Goal: Communication & Community: Answer question/provide support

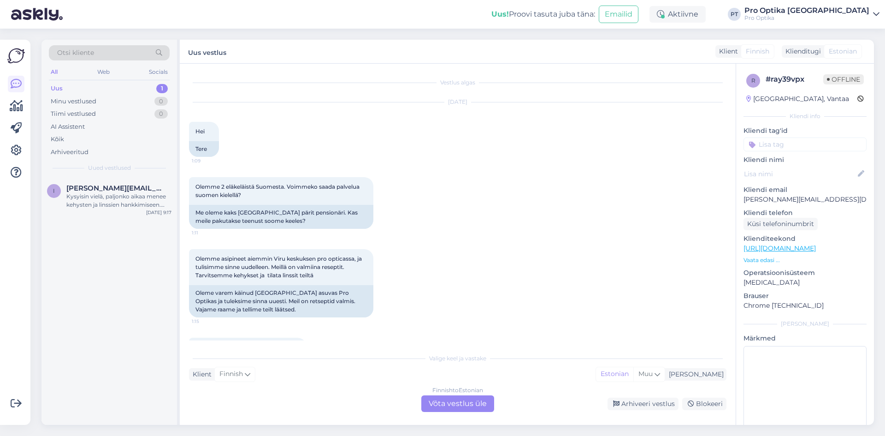
scroll to position [244, 0]
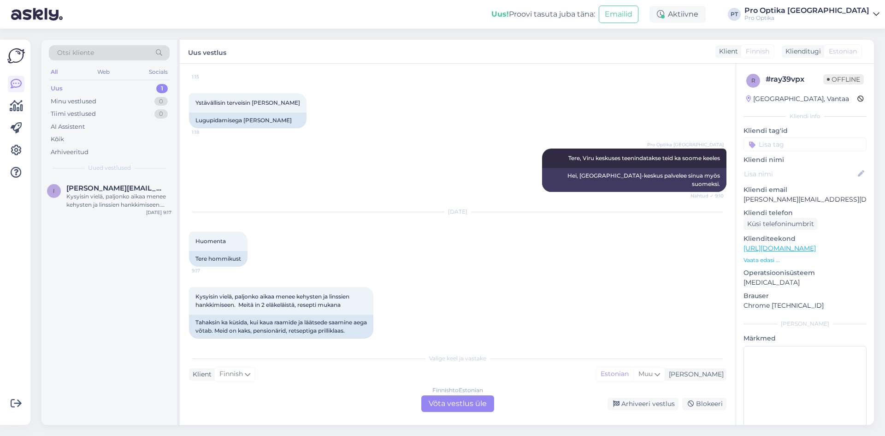
click at [489, 403] on div "Finnish to Estonian Võta vestlus üle" at bounding box center [457, 403] width 73 height 17
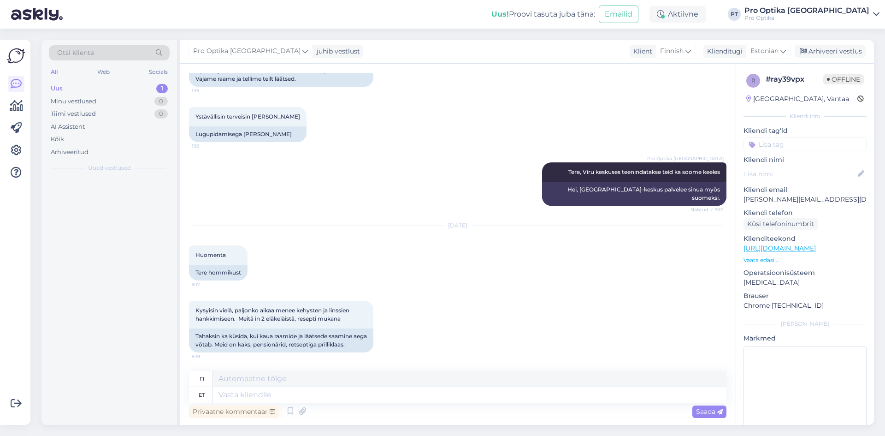
scroll to position [222, 0]
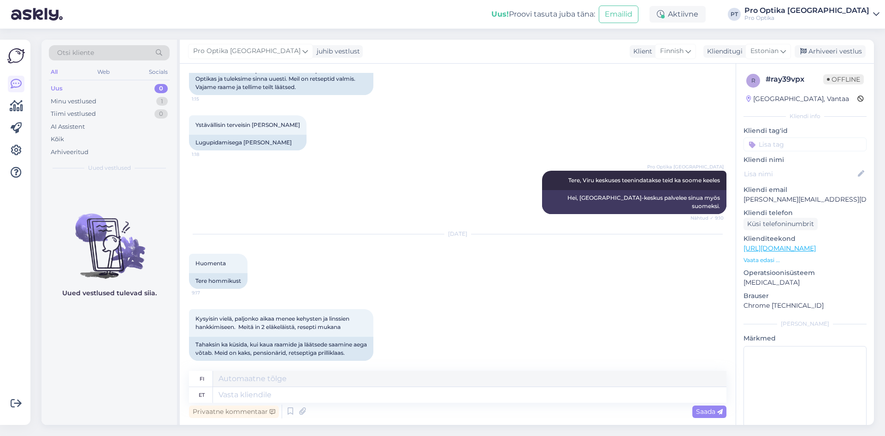
click at [268, 403] on div "Privaatne kommentaar Saada" at bounding box center [458, 412] width 538 height 18
click at [269, 398] on textarea at bounding box center [470, 395] width 514 height 16
type textarea "Tere"
type textarea "Hei"
type textarea "Tere!"
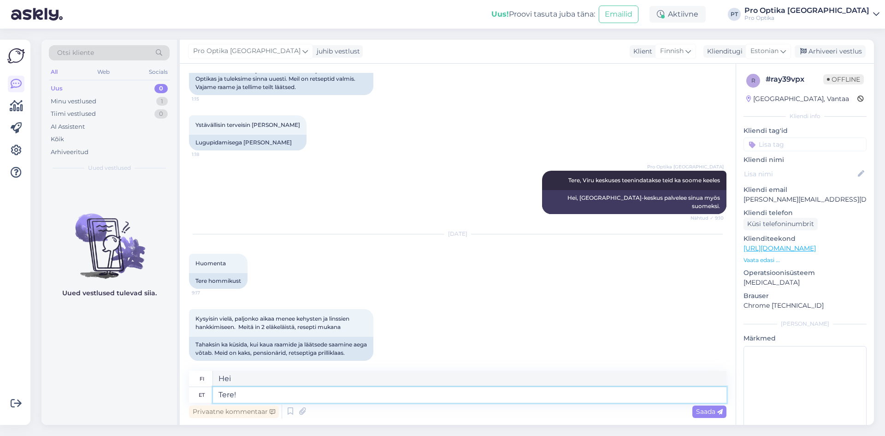
type textarea "Hei!"
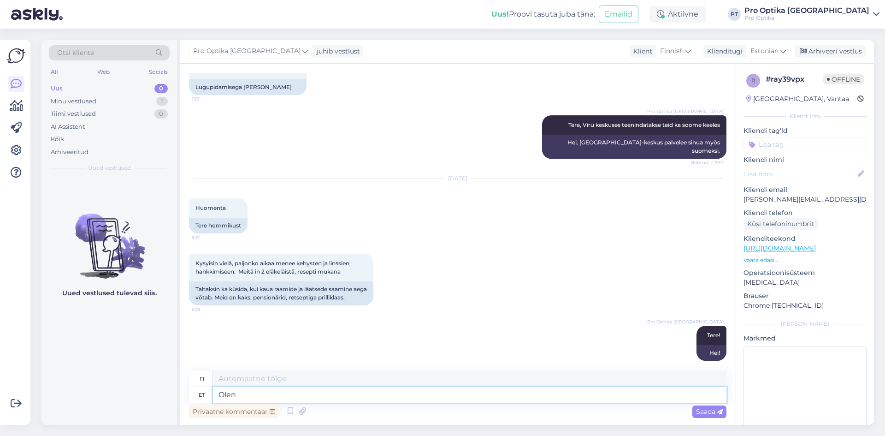
type textarea "[PERSON_NAME]"
type textarea "Oleneb"
type textarea "Riippuu"
type textarea "Oleneb klaasi"
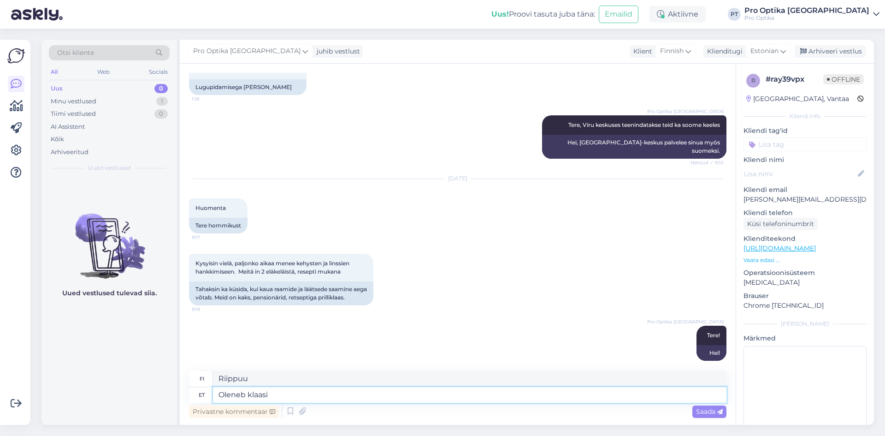
type textarea "Riippuu lasista"
type textarea "Oleneb klaasitüübi"
type textarea "Riippuu lasin tyypistä"
type textarea "Oleneb klaasist"
type textarea "Riippuu lasista"
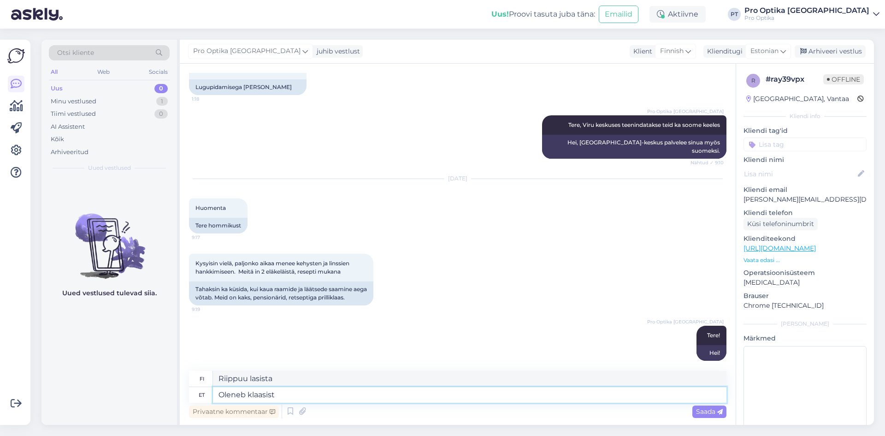
type textarea "Oleneb klaasist."
type textarea "Se riippuu lasista."
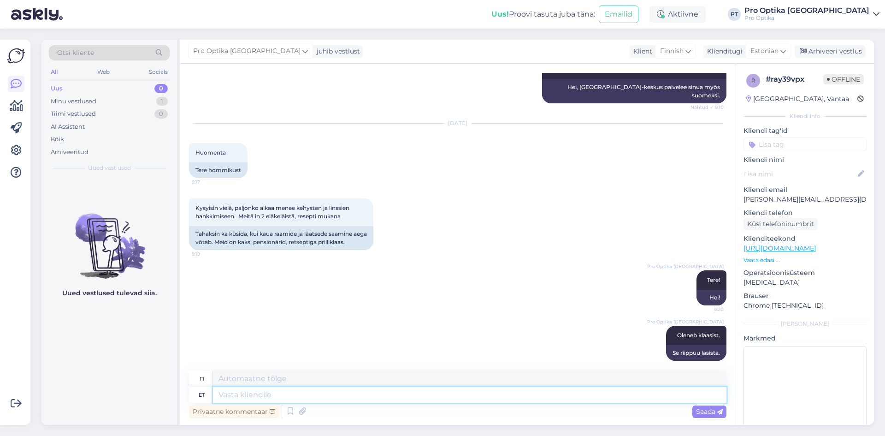
type textarea "k"
type textarea "Prillide v"
type textarea "Lasit"
type textarea "Prillide valmimi"
type textarea "Lasien valmistus"
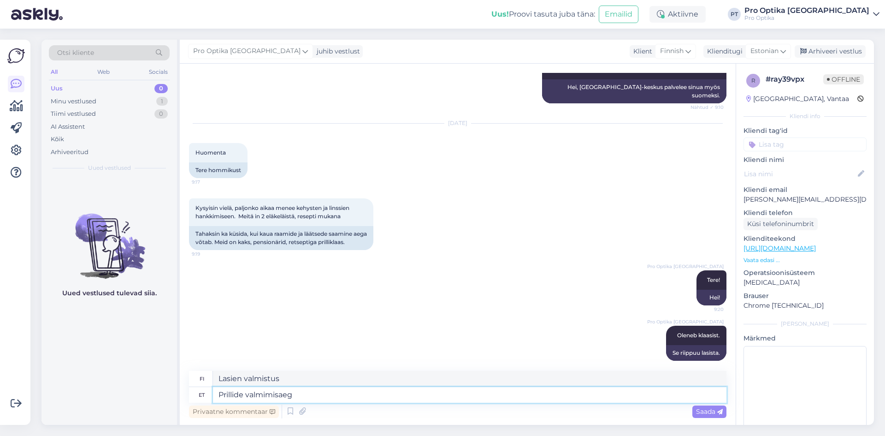
type textarea "Prillide valmimisaeg"
type textarea "Lasien valmistusaika"
type textarea "Prillide valmimisaeg võib"
type textarea "Lasien valmistukseen kuluva aika voi olla"
type textarea "Prillide valmimisaeg võib olla"
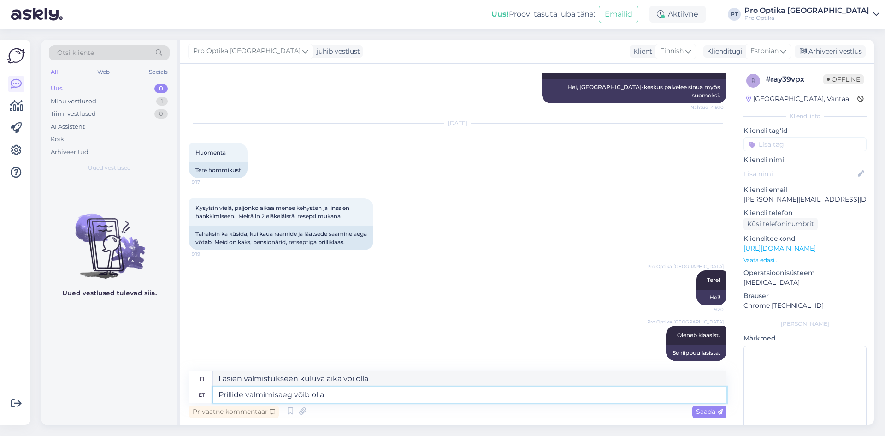
type textarea "Lasien toimitusaika voi olla"
type textarea "Prillide valmimisaeg võib olla 3 t"
type textarea "Lasien tekemiseen kuluva aika voi olla 3"
type textarea "Prillide valmimisaeg võib olla 3 tööpäevast"
type textarea "Lasien valmistusaika voi olla 3 arkipäivää."
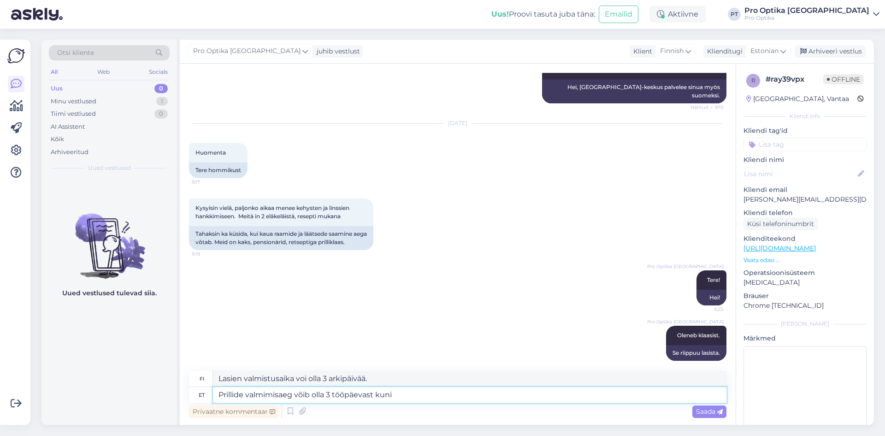
type textarea "Prillide valmimisaeg võib olla 3 tööpäevast kuni"
type textarea "Lasien valmistusaika voi olla 3 arkipäivästä"
type textarea "Prillide valmimisaeg võib olla 3 tööpäevast kuni 14 t"
type textarea "Lasien valmistusaika voi olla 3–14 arkipäivää."
type textarea "Prillide valmimisaeg võib olla 3 tööpäevast kuni 14 tööpäevani."
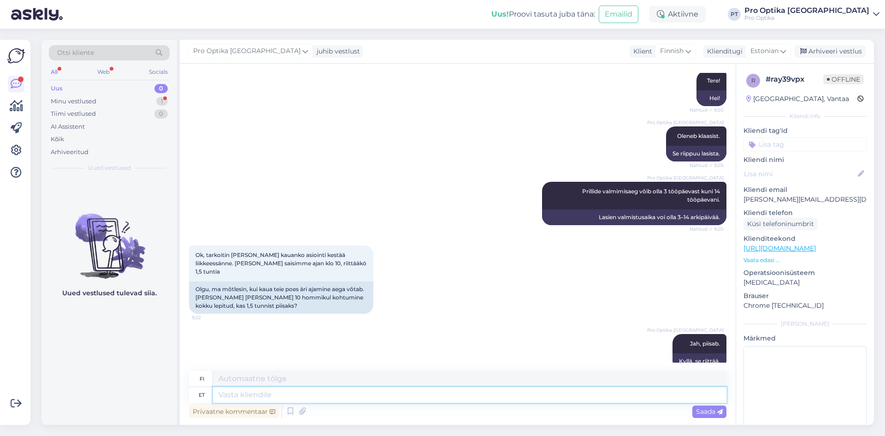
scroll to position [587, 0]
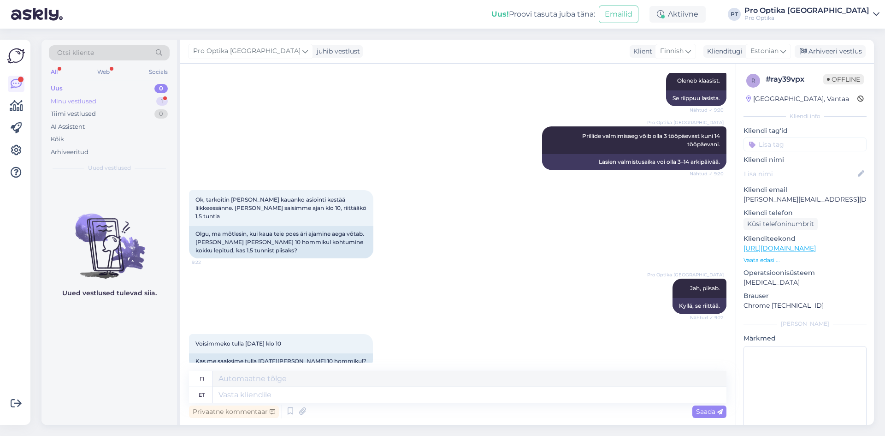
click at [154, 99] on div "Minu vestlused 1" at bounding box center [109, 101] width 121 height 13
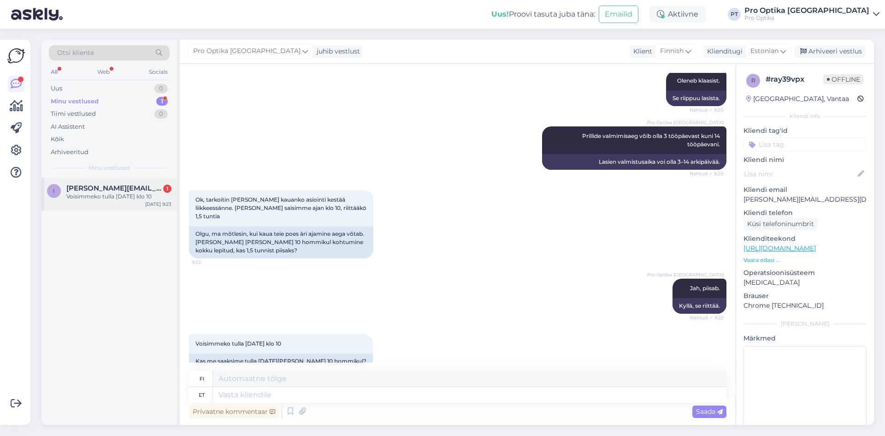
click at [143, 190] on span "[PERSON_NAME][EMAIL_ADDRESS][DOMAIN_NAME]" at bounding box center [114, 188] width 96 height 8
click at [236, 394] on textarea at bounding box center [470, 395] width 514 height 16
type textarea "Kahjjuks"
type textarea "Valitettavasti"
type textarea "Kahjj"
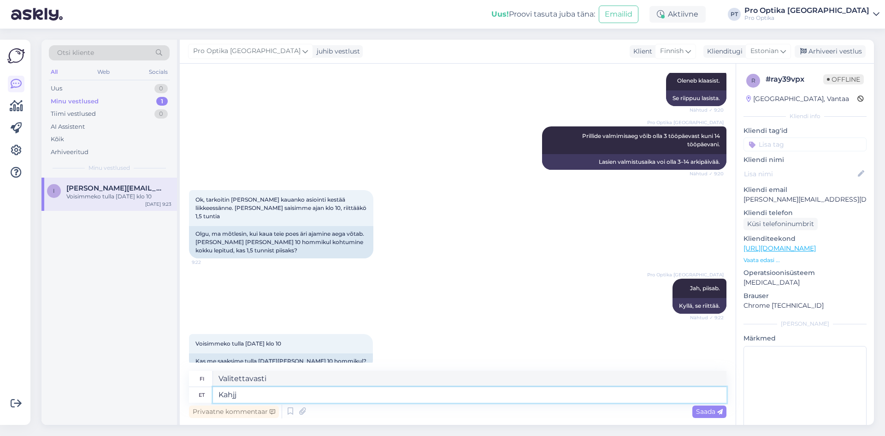
type textarea "Harmi"
type textarea "Kahj"
type textarea "[PERSON_NAME]"
type textarea "Kahjuks"
type textarea "Valitettavasti"
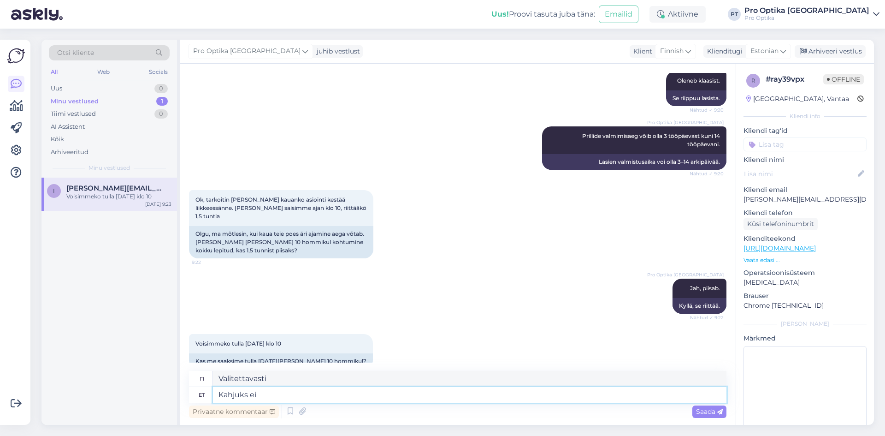
type textarea "Kahjuks ei"
type textarea "Valitettavasti ei"
type textarea "Kahjuks ei ole"
type textarea "Valitettavasti ei ole"
type textarea "Kahjuks ei ole aega"
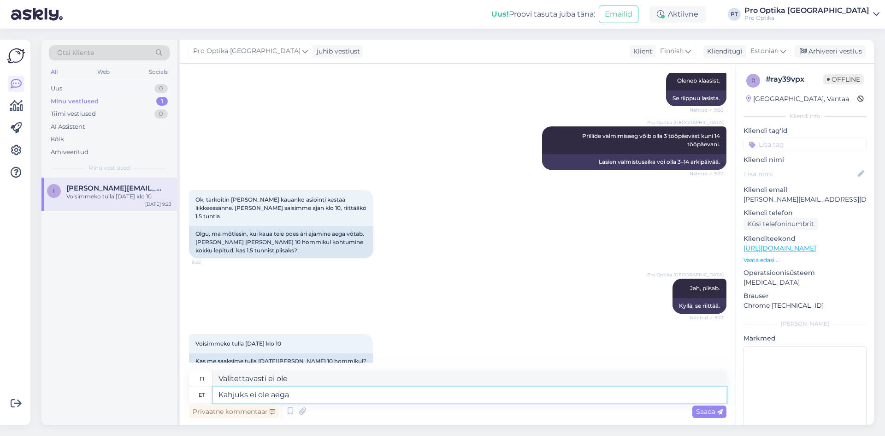
type textarea "Valitettavasti aikaa ei ole."
type textarea "Kahjuks ei ole"
type textarea "Valitettavasti ei ole"
type textarea "Kahjuks ei"
type textarea "Valitettavasti ei"
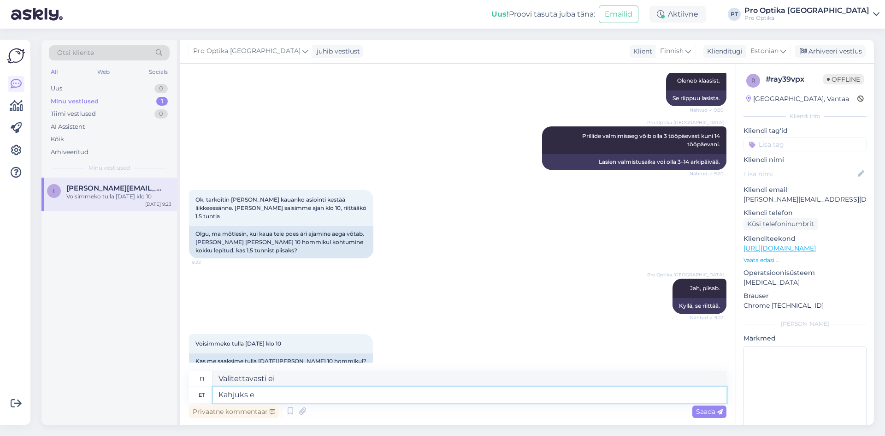
type textarea "Kahjuks"
type textarea "Valitettavasti"
type textarea "Kahjuks kõik"
type textarea "Valitettavasti kaikki"
type textarea "Kahjuks kõik kinni"
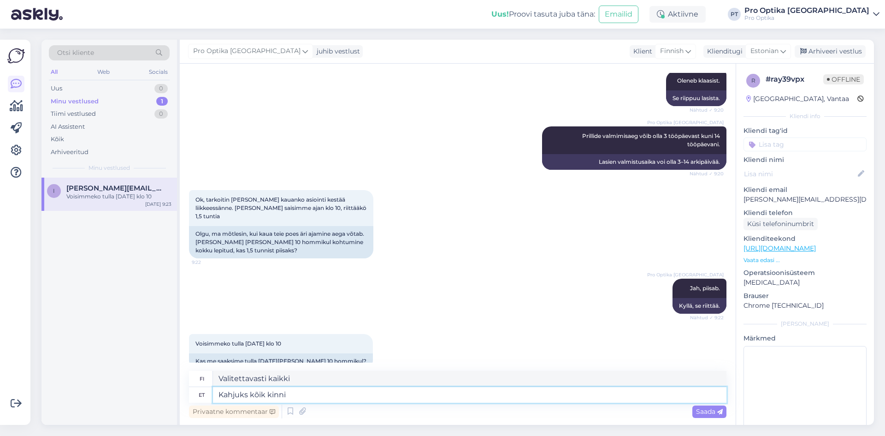
type textarea "Valitettavasti kaikki on suljettu"
type textarea "Kahjuks kõik kinni 03.10"
type textarea "Valitettavasti kaikki on suljettu 03.10"
type textarea "Kahjuks kõik kinni 03.10."
type textarea "Valitettavasti kaikki on suljettu 03.10."
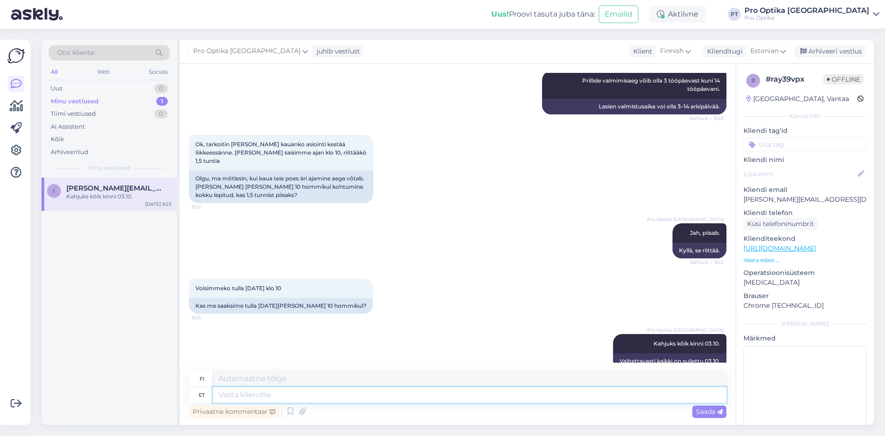
scroll to position [698, 0]
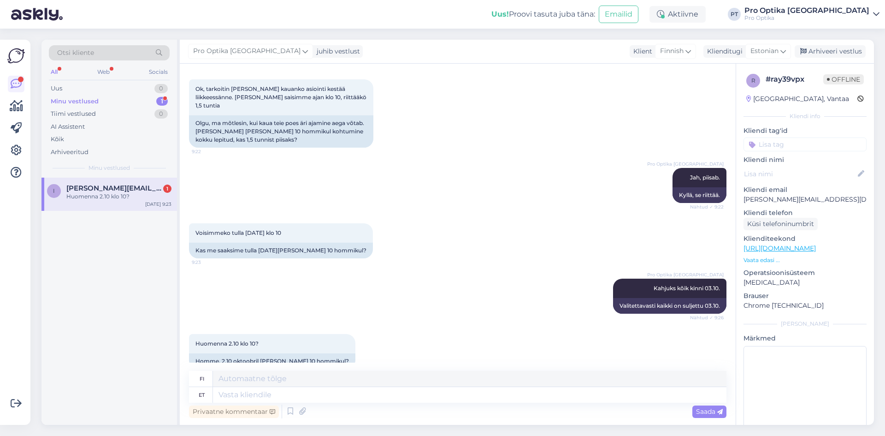
click at [357, 386] on div "fi" at bounding box center [458, 379] width 538 height 16
click at [358, 396] on textarea at bounding box center [470, 395] width 514 height 16
type textarea "Meil"
type textarea "Me"
type textarea "Meil oleks"
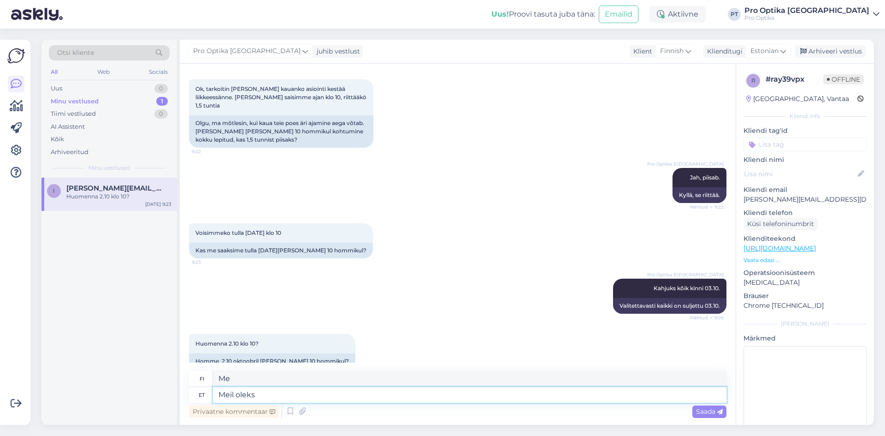
type textarea "Meillä olisi"
type textarea "Meil oleks pakkuda"
type textarea "Haluaisimme tarjota"
type textarea "Meil oleks pakkuda kaubamja"
type textarea "Haluaisimme tarjota tuotteen"
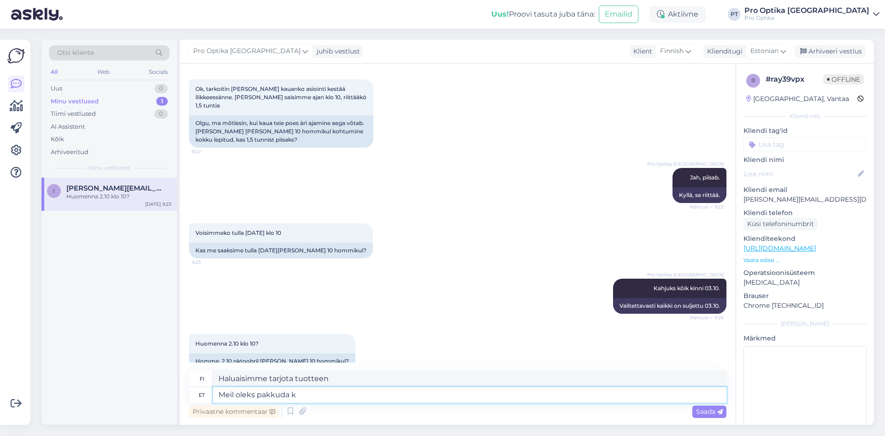
type textarea "Meil oleks pakkuda"
type textarea "Haluaisimme tarjota"
type textarea "Meil oleks pakkuda Kauba"
type textarea "Haluamme tarjota tuotteita"
type textarea "Meil oleks pakkuda Kaubamaja"
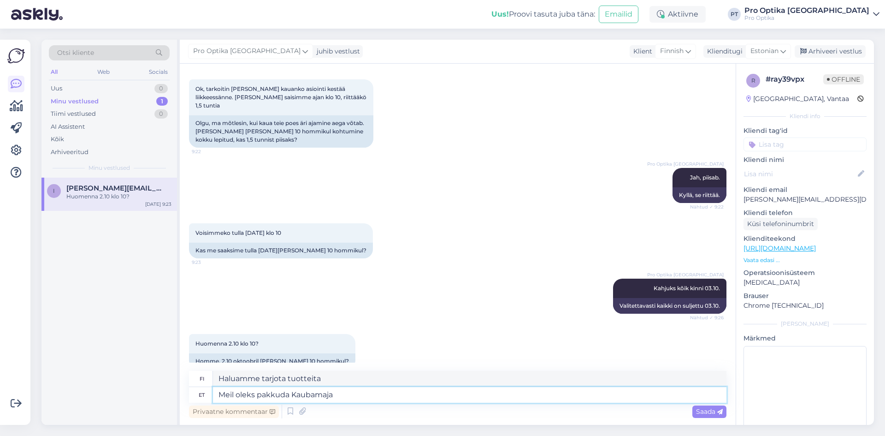
type textarea "Haluaisimme tarjota lisää"
type textarea "Meil oleks pakkuda Kaubamaja tn"
type textarea "Haluaisimme tarjota tavaratalon"
type textarea "Meil oleks pakkuda Kaubamaja tn 4"
type textarea "Haluaisimme tarjota Kaubamajan tn."
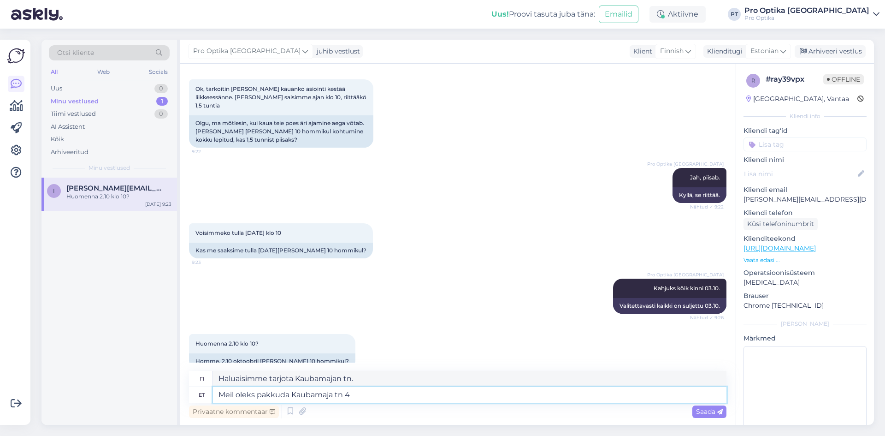
type textarea "Meil oleks pakkuda Kaubamaja tn 4"
type textarea "Haluaisimme tarjota Kaubamaja tn 4"
type textarea "Meil oleks pakkuda Kaubamaja tn 4 kauplusesse"
type textarea "Haluamme [PERSON_NAME] 4 -myymälän"
type textarea "Meil oleks pakkuda Kaubamaja tn 4 kauplusesse aega"
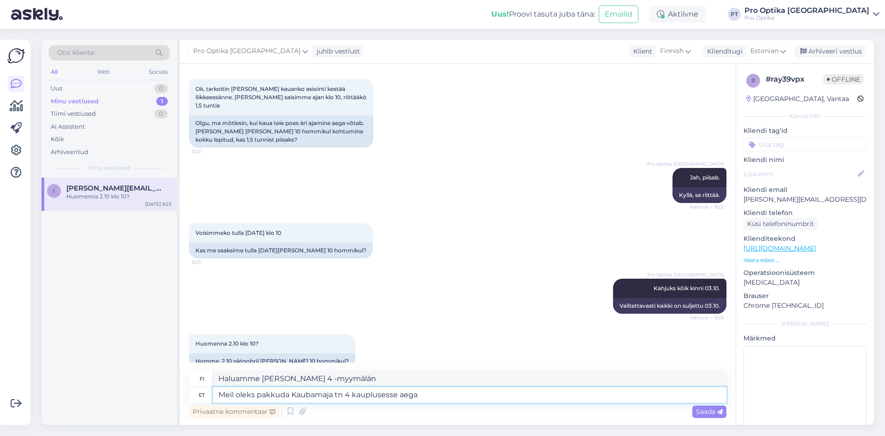
type textarea "Haluamme tarjota teille ajanvarauksen myymälässämme osoitteessa [STREET_ADDRESS…"
type textarea "Meil oleks pakkuda Kaubamaja tn 4 kauplusesse aega 02.10"
type textarea "Haluaisimme tarjota ajan myymälässä [GEOGRAPHIC_DATA] [GEOGRAPHIC_DATA] 4: 02.10"
type textarea "Meil oleks pakkuda Kaubamaja tn 4 kauplusesse aega 02.10 [PERSON_NAME]"
type textarea "Haluamme tarjota teille ajan myymälässämme osoitteessa Kaubamaja tn 4 klo 02.10…"
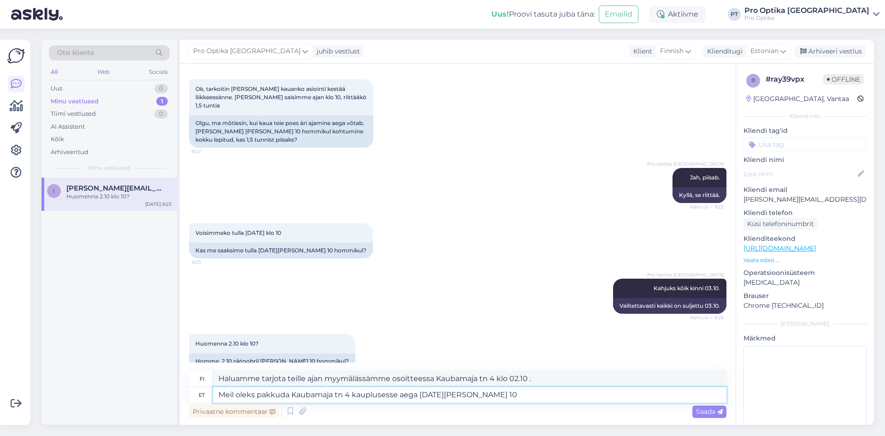
type textarea "Meil oleks pakkuda Kaubamaja tn 4 kauplusesse aega [DATE][PERSON_NAME] 10."
type textarea "Haluaisimme tarjota ajan klo 02.10 Kaubamaja 4:n myymälässä."
type textarea "Meil oleks pakkuda Kaubamaja tn 4 kauplusesse aega [DATE][PERSON_NAME] 10.30"
type textarea "Tarjoamme teille ajanvarauksen Kaubamaja 4:n myymälään 02.10 klo 10.30"
type textarea "Meil oleks pakkuda Kaubamaja tn 4 kauplusesse aega [DATE][PERSON_NAME] 10.30"
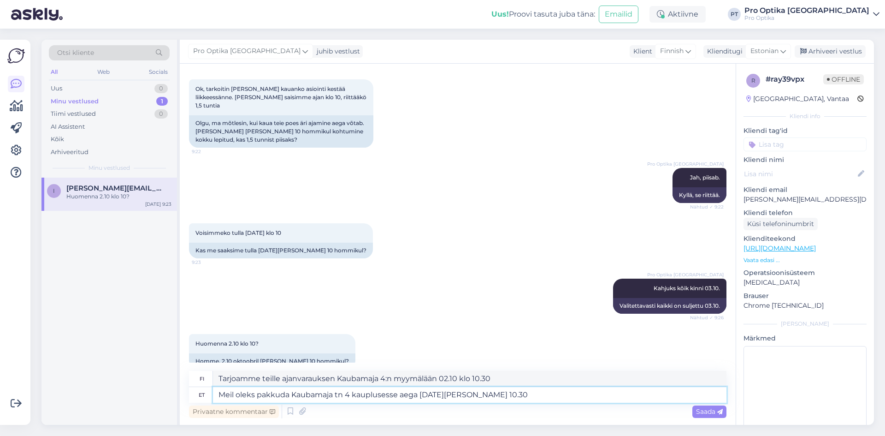
type textarea "Tarjoamme sinulle ajanvarauksen Kaubamaja 4:n myymälään 02.10 klo 10.30"
type textarea "Meil oleks pakkuda Kaubamaja tn 4 kauplusesse aega [DATE][PERSON_NAME] 10.30"
type textarea "Tarjoamme teille ajanvarauksen Kaubamaja 4:n myymälään 02.10 klo 10.30"
type textarea "Meil oleks pakkuda Kaubamaja tn 4 kauplusesse aega [DATE][PERSON_NAME] 10.30 ja…"
type textarea "Haluaisimme tarjota ajan [GEOGRAPHIC_DATA] tn 4 myymälässä 02.10 klo 10.30 ja"
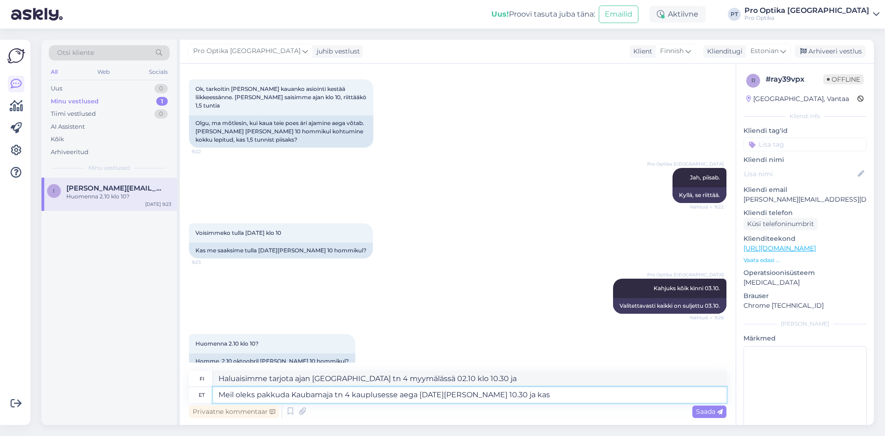
type textarea "Meil oleks pakkuda Kaubamaja tn 4 kauplusesse aega [DATE][PERSON_NAME] 10.30 ja…"
type textarea "Haluaisimme tarjota ajan [GEOGRAPHIC_DATA] tn 4 myymälään 02.10 klo 10.30 ja"
type textarea "Meil oleks pakkuda Kaubamaja tn 4 kauplusesse aega [DATE][PERSON_NAME] 10.30 ja"
type textarea "Haluaisimme tarjota ajan [GEOGRAPHIC_DATA] tn 4 myymälässä 02.10 klo 10.30 ja"
type textarea "Meil oleks pakkuda Kaubamaja tn 4 kauplusesse aega [DATE][PERSON_NAME] 10.30"
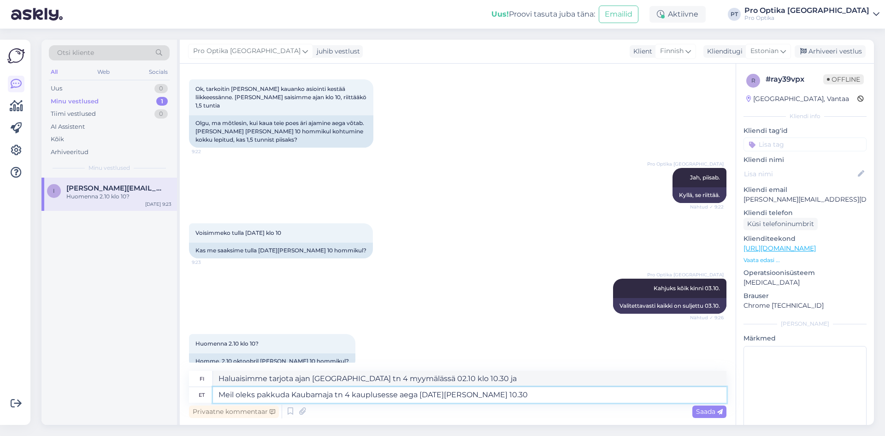
type textarea "Tarjoamme sinulle ajanvarauksen Kaubamaja 4:n myymälään 02.10 klo 10.30"
type textarea "Meil oleks pakkuda Kaubamaja tn 4 kauplusesse aega [DATE][PERSON_NAME] 10.30, a"
type textarea "Tarjoamme ajan tutustua myymälään osoitteessa Kaubamaja tn 4 02.10 klo 10.30,"
type textarea "Meil oleks pakkuda Kaubamaja tn 4 kauplusesse aega [DATE][PERSON_NAME] 10.30,"
type textarea "Tarjoamme teille ajanvarauksen myymälään osoitteessa Kaubamaja tn 4 02.10 klo 1…"
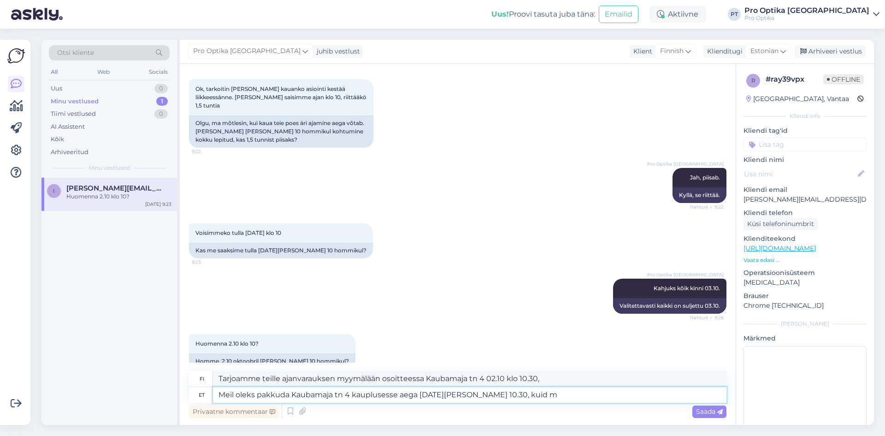
type textarea "Meil oleks pakkuda Kaubamaja tn 4 kauplusesse aega [DATE][PERSON_NAME] 10.30, k…"
type textarea "Haluaisimme tarjota ajan Kaubamaja 4:n myymälässä 02.10 klo 10.30, mutta"
type textarea "Meil oleks pakkuda Kaubamaja tn 4 kauplusesse aega [DATE][PERSON_NAME] 10.30, k…"
type textarea "Haluaisimme tarjota ajan Kaubamajan myymälässä osoitteessa 4 02.10 klo 10.30, m…"
type textarea "Meil oleks pakkuda Kaubamaja tn 4 kauplusesse aega [DATE][PERSON_NAME] 10.30, k…"
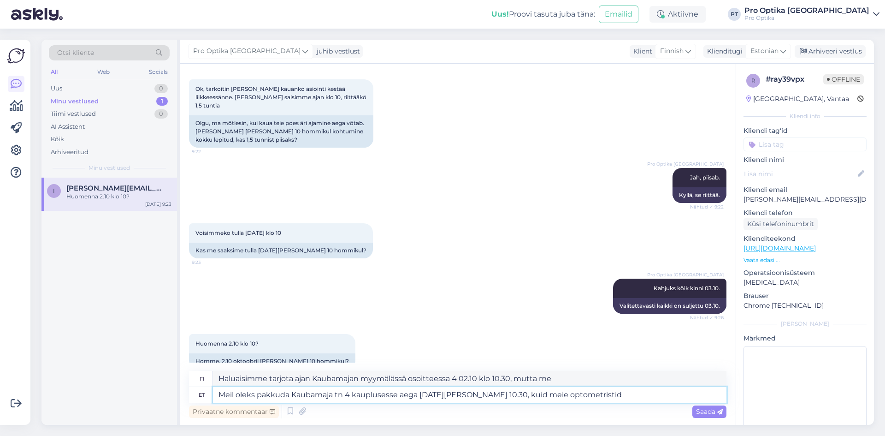
type textarea "Haluaisimme tarjota ajan [GEOGRAPHIC_DATA] tn 4:ssä 02.10 klo 10.30, mutta opti…"
type textarea "Meil oleks pakkuda Kaubamaja tn 4 kauplusesse aega [DATE][PERSON_NAME] 10.30, k…"
type textarea "Haluaisimme tarjota ajan [GEOGRAPHIC_DATA] tn 4 myymälässä 02.10 klo 10.30, mut…"
type textarea "Meil oleks pakkuda Kaubamaja tn 4 kauplusesse aega [DATE][PERSON_NAME] 10.30, k…"
type textarea "Haluaisimme tarjota ajan [GEOGRAPHIC_DATA] tn 4 myymälässä 02.10 klo 10.30, mut…"
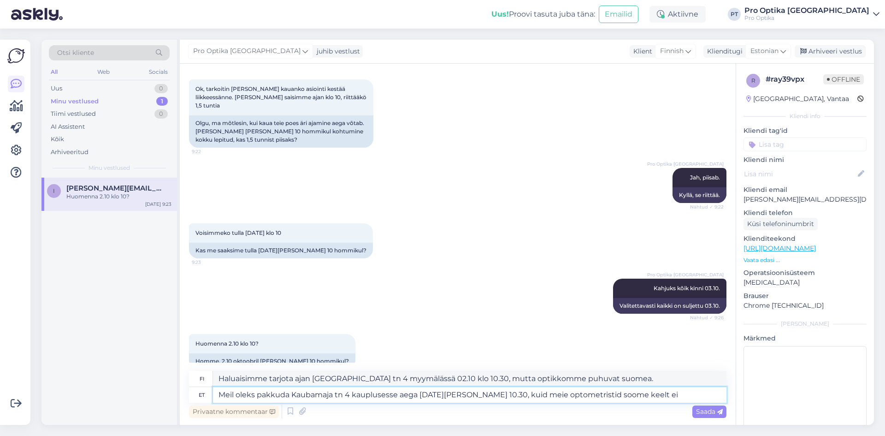
type textarea "Meil oleks pakkuda Kaubamaja tn 4 kauplusesse aega [DATE][PERSON_NAME] 10.30, k…"
type textarea "Haluaisimme tarjota ajan [GEOGRAPHIC_DATA] tn 4:ssä 02.10 klo 10.30, mutta opti…"
type textarea "Meil oleks pakkuda Kaubamaja tn 4 kauplusesse aega [DATE][PERSON_NAME] 10.30, k…"
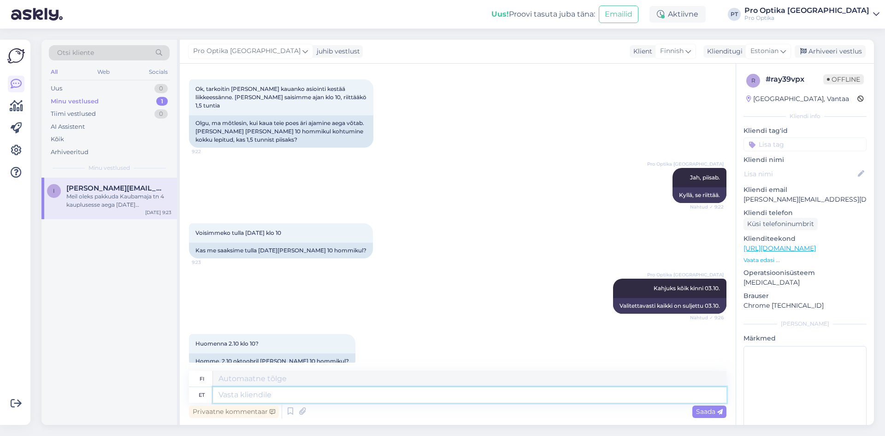
scroll to position [770, 0]
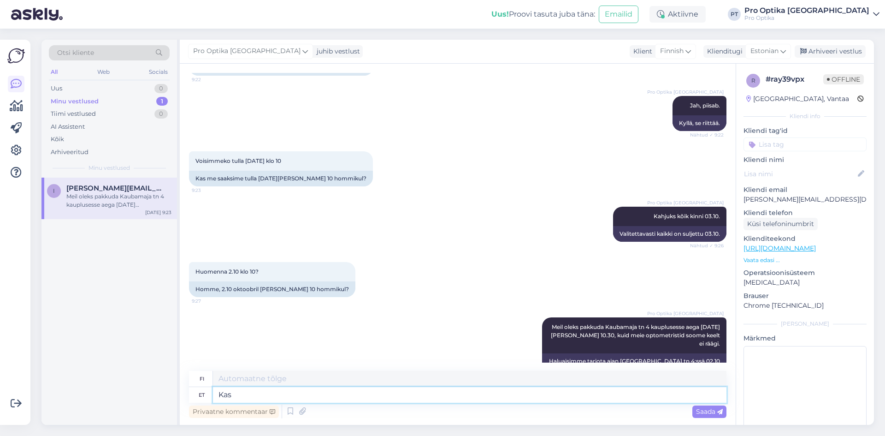
type textarea "Kas"
type textarea "On"
type textarea "Kas saa"
type textarea "Voinko"
type textarea "Kas saaksite k"
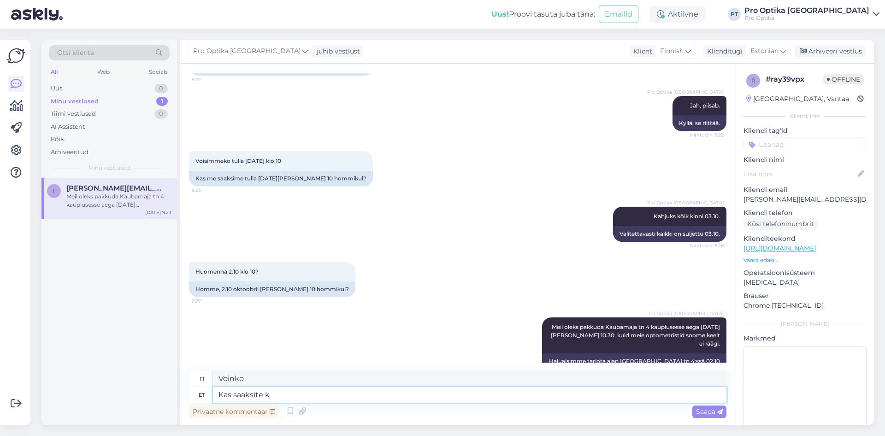
type textarea "Voisitko"
type textarea "Kas saaksite [PERSON_NAME]"
type textarea "Voisitko sinäkin"
type textarea "Kas saaksite ka inglise k"
type textarea "Osaisitko myös puhua englantia?"
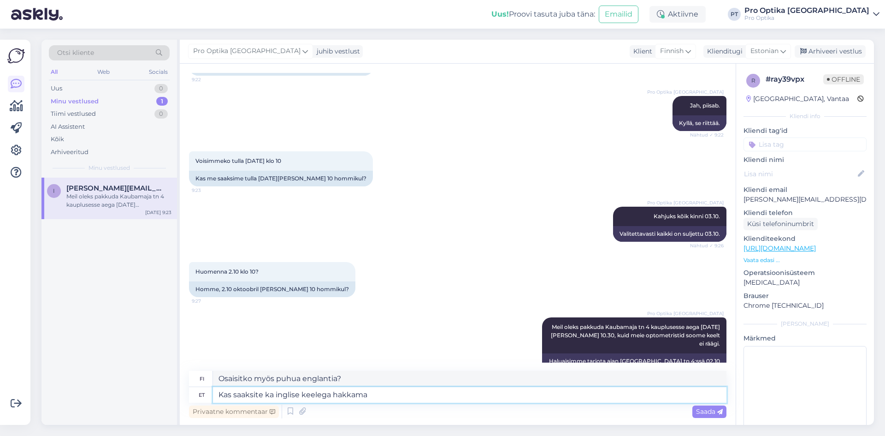
type textarea "Kas saaksite ka inglise keelega hakkama?"
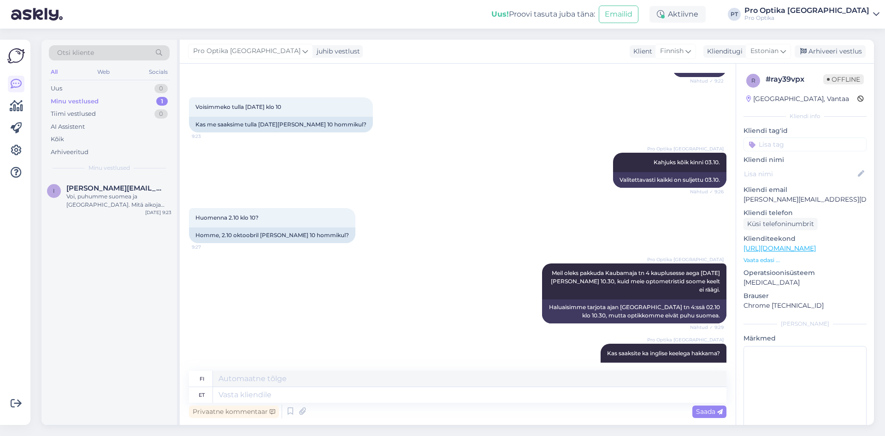
scroll to position [897, 0]
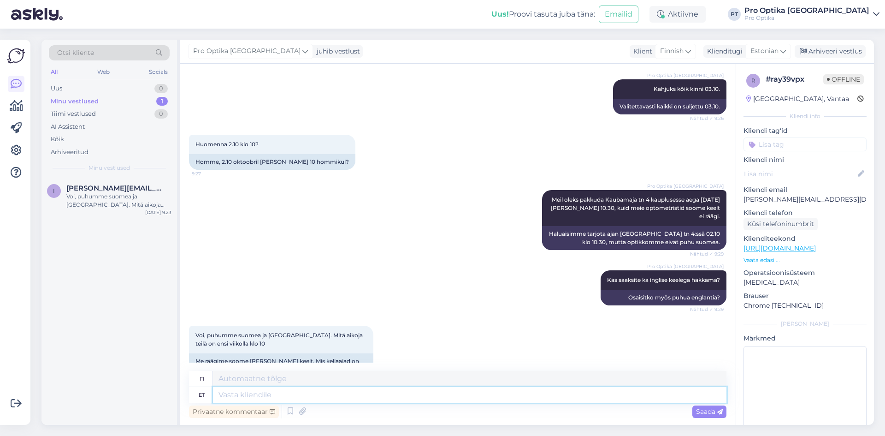
click at [262, 391] on textarea at bounding box center [470, 395] width 514 height 16
type textarea "Järgmine"
type textarea "Seuraava"
type textarea "Järgmine nädal"
type textarea "Ensi viikolla"
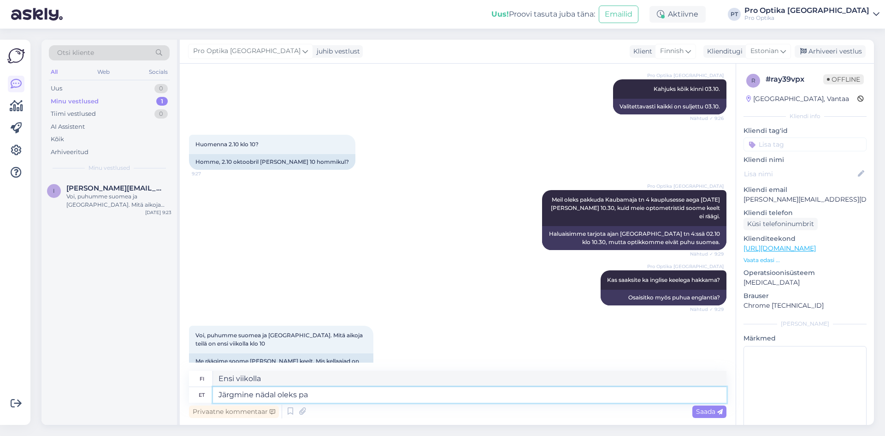
type textarea "Järgmine nädal oleks pak"
type textarea "Ensi viikolla olisi"
type textarea "Järgmine nädal oleks pakkuda"
type textarea "Ensi viikolla tarjottaisiin"
type textarea "Järgmine nädal oleks pakkuda 11.10"
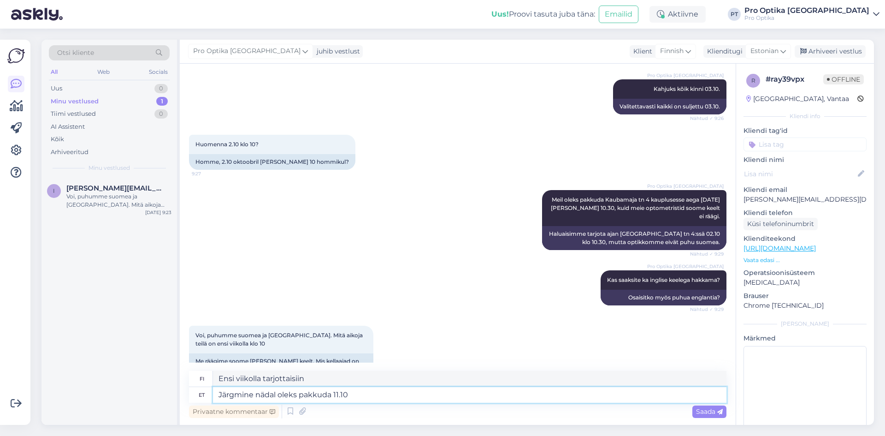
type textarea "Ensi viikolla se olisi tarjolla 11.10"
type textarea "Järgmine nädal oleks pakkuda 11.10 või"
type textarea "Ensi viikolla se tarjottaisiin 11.10 ."
type textarea "Järgmine nädal oleks pakkuda 11.10 või 12.10."
type textarea "Ensi viikolla se olisi tarjolla 11.10 tai 12.10."
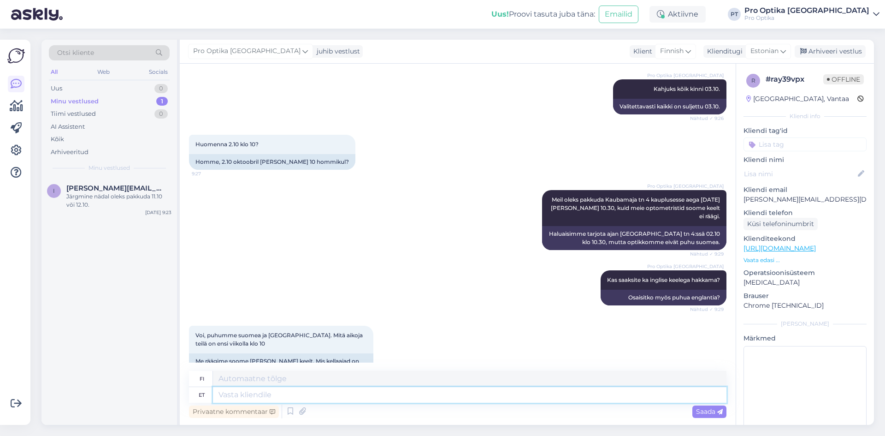
scroll to position [953, 0]
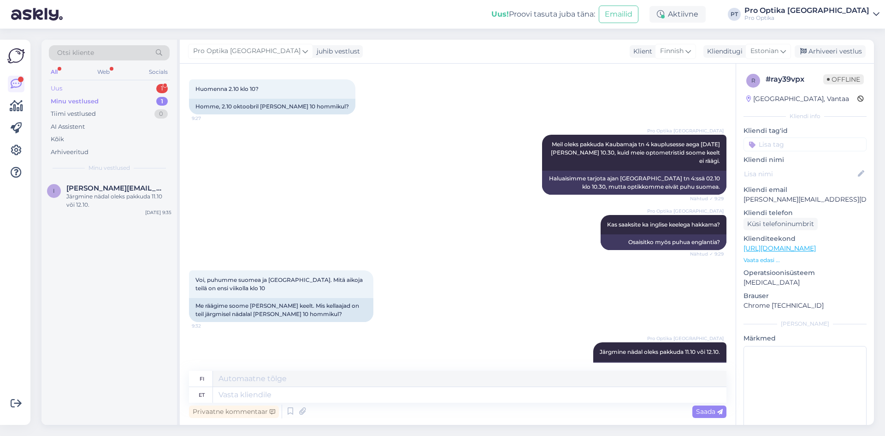
click at [159, 84] on div "1" at bounding box center [162, 88] width 12 height 9
click at [117, 188] on div "#ffh2qpnm 1" at bounding box center [118, 188] width 105 height 8
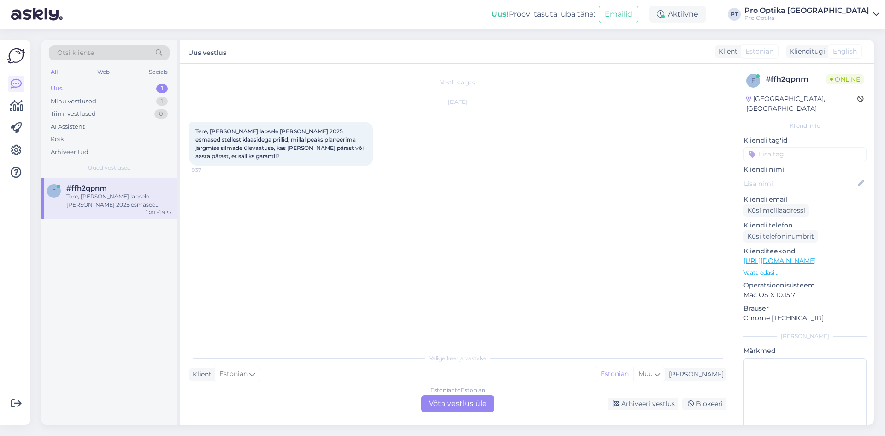
click at [442, 400] on div "Estonian to Estonian Võta vestlus üle" at bounding box center [457, 403] width 73 height 17
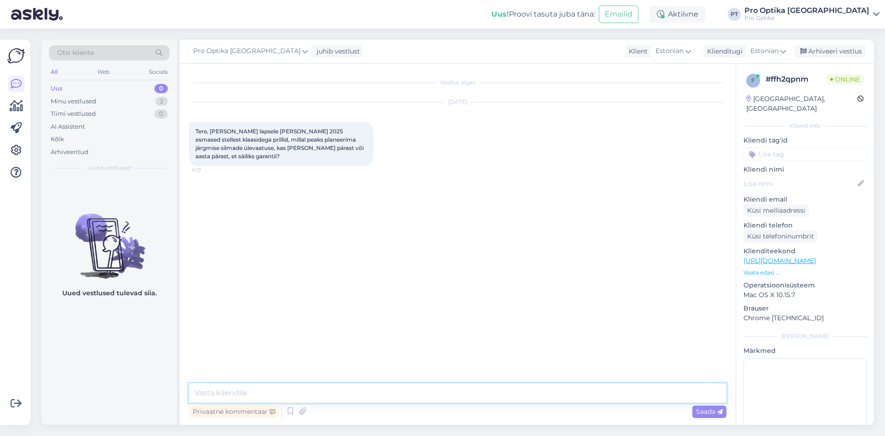
click at [258, 397] on textarea at bounding box center [458, 392] width 538 height 19
click at [266, 394] on textarea at bounding box center [458, 392] width 538 height 19
type textarea "Tere!"
click at [225, 391] on textarea "Võiksite broneerida [PERSON_NAME] novembri lõppu, [PERSON_NAME] tagand võiksime…" at bounding box center [458, 392] width 538 height 19
click at [280, 395] on textarea "Kui võimalik broneerida [PERSON_NAME] novembri lõppu, [PERSON_NAME] tagand võik…" at bounding box center [458, 392] width 538 height 19
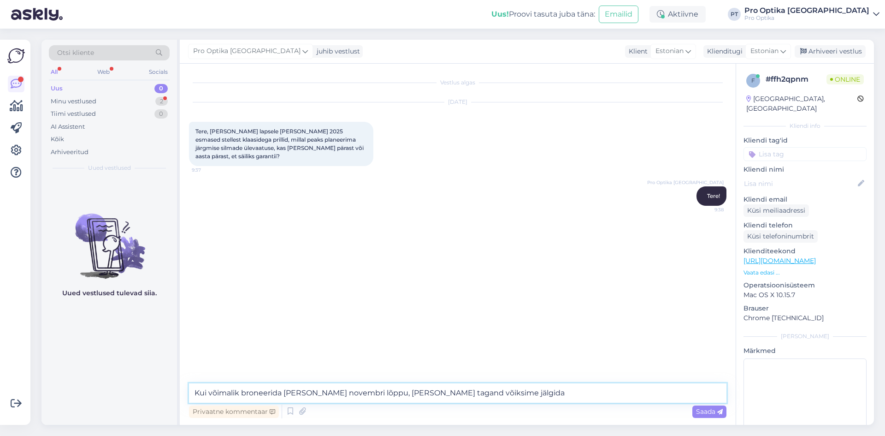
click at [282, 395] on textarea "Kui võimalik broneerida [PERSON_NAME] novembri lõppu, [PERSON_NAME] tagand võik…" at bounding box center [458, 392] width 538 height 19
click at [385, 393] on textarea "Kui võimalik broneerige [PERSON_NAME] novembri lõppu, [PERSON_NAME] tagand võik…" at bounding box center [458, 392] width 538 height 19
click at [561, 391] on textarea "Kui võimali, siis broneerida nägemiskontroll novembri lõppu, [PERSON_NAME] taga…" at bounding box center [458, 392] width 538 height 19
type textarea "Kui võimali, siis broneerida nägemiskontroll novembri lõppu."
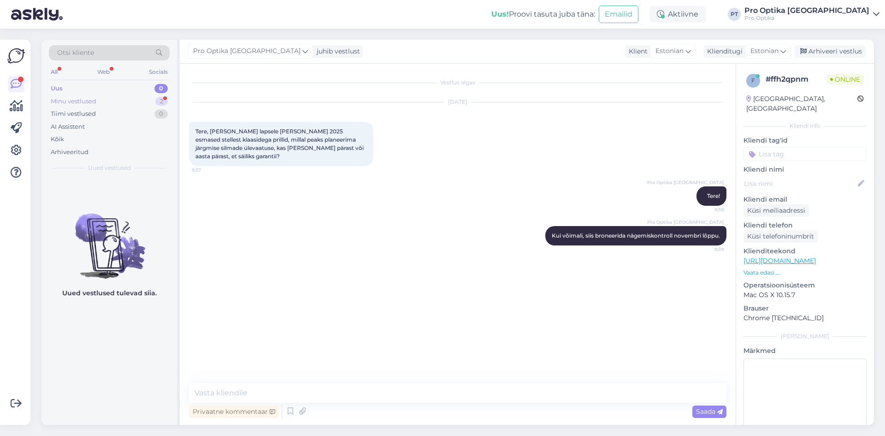
click at [148, 101] on div "Minu vestlused 2" at bounding box center [109, 101] width 121 height 13
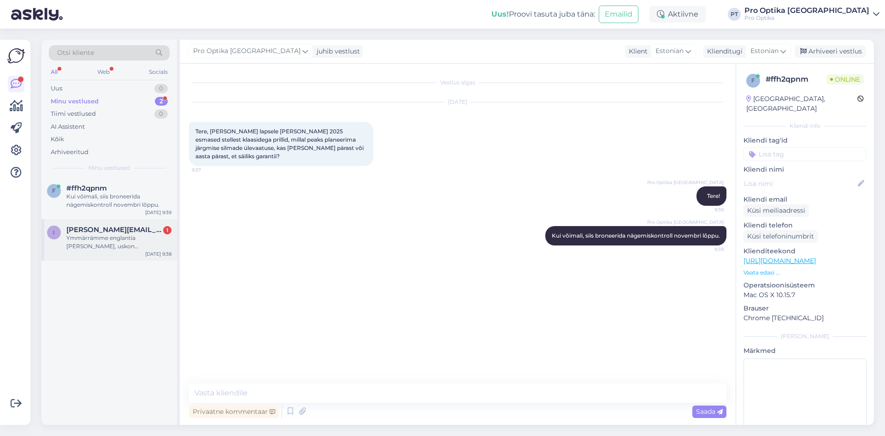
click at [81, 251] on div "i [PERSON_NAME][EMAIL_ADDRESS][DOMAIN_NAME] 1 Ymmärrämme englantia [PERSON_NAME…" at bounding box center [110, 240] width 136 height 42
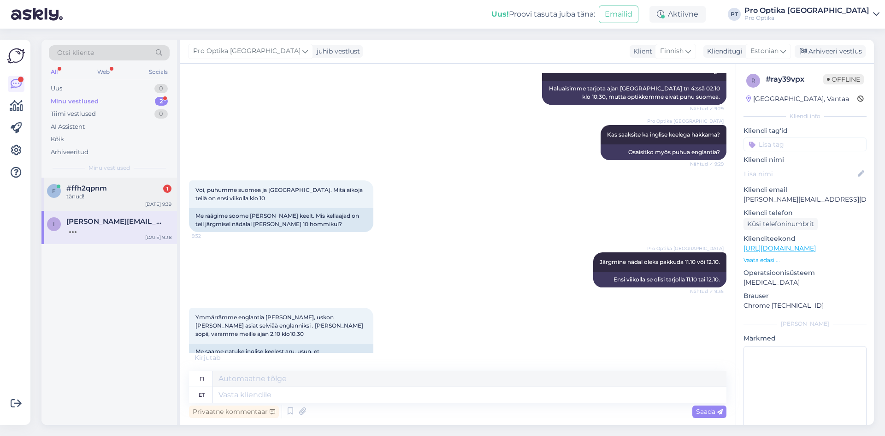
scroll to position [1033, 0]
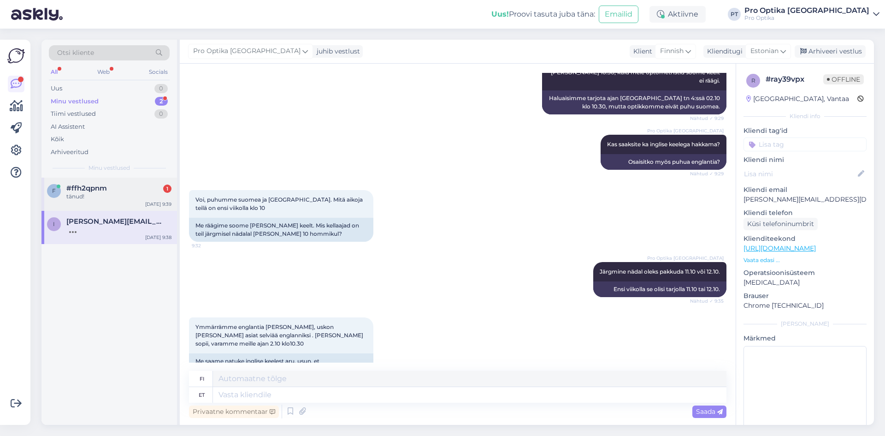
click at [97, 197] on div "tänud!" at bounding box center [118, 196] width 105 height 8
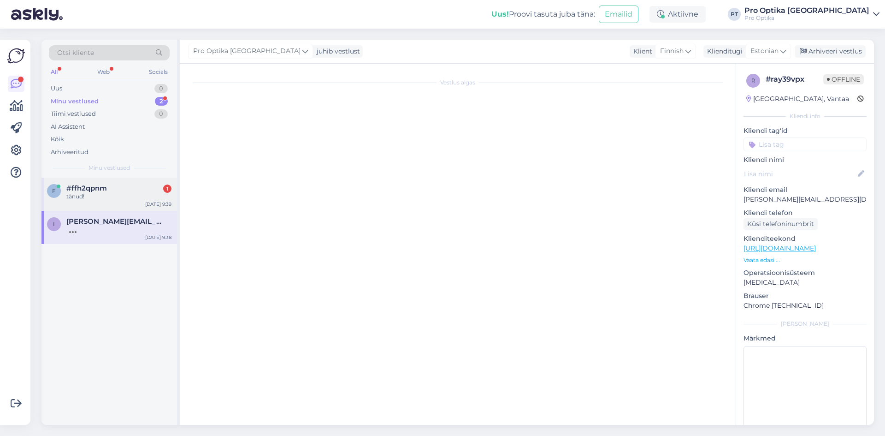
scroll to position [0, 0]
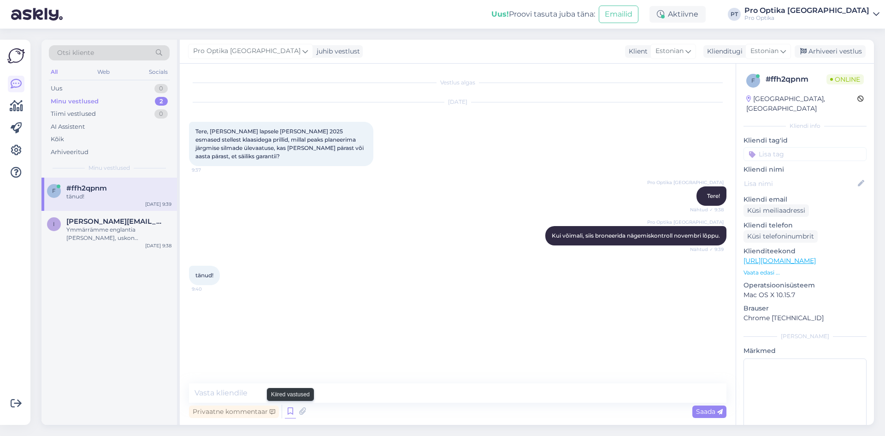
click at [291, 407] on icon at bounding box center [290, 411] width 11 height 14
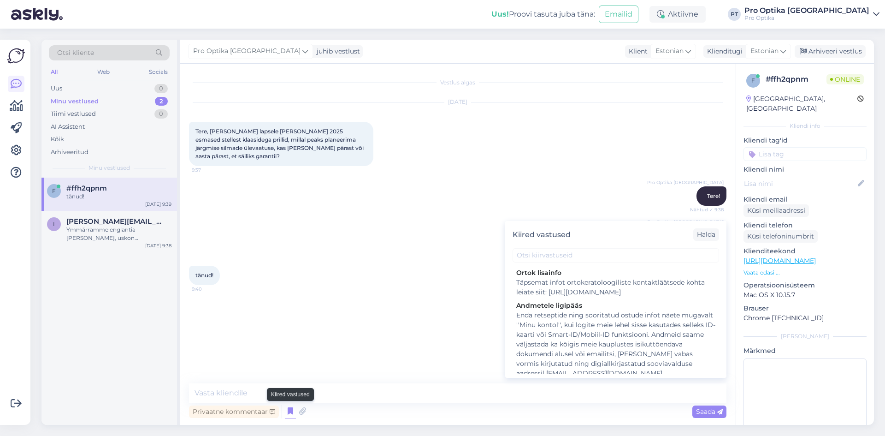
click at [289, 415] on icon at bounding box center [290, 411] width 11 height 14
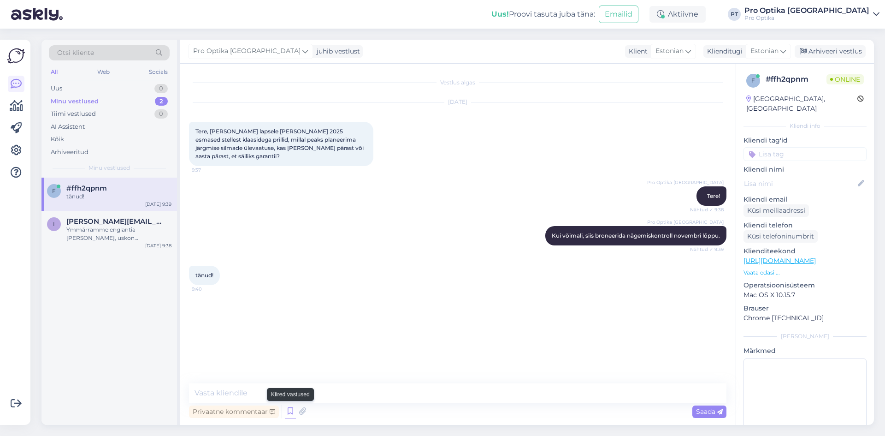
click at [289, 415] on icon at bounding box center [290, 411] width 11 height 14
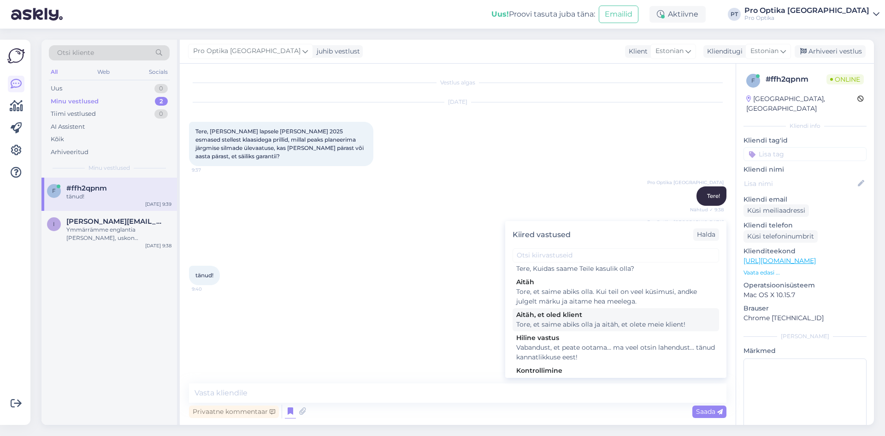
scroll to position [270, 0]
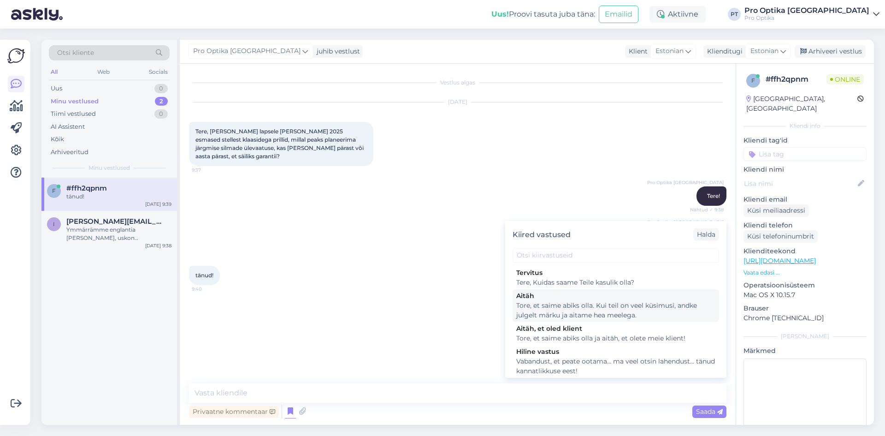
click at [579, 320] on div "Tore, et saime abiks olla. Kui teil on veel küsimusi, andke julgelt märku ja ai…" at bounding box center [615, 310] width 199 height 19
type textarea "Tore, et saime abiks olla. Kui teil on veel küsimusi, andke julgelt märku ja ai…"
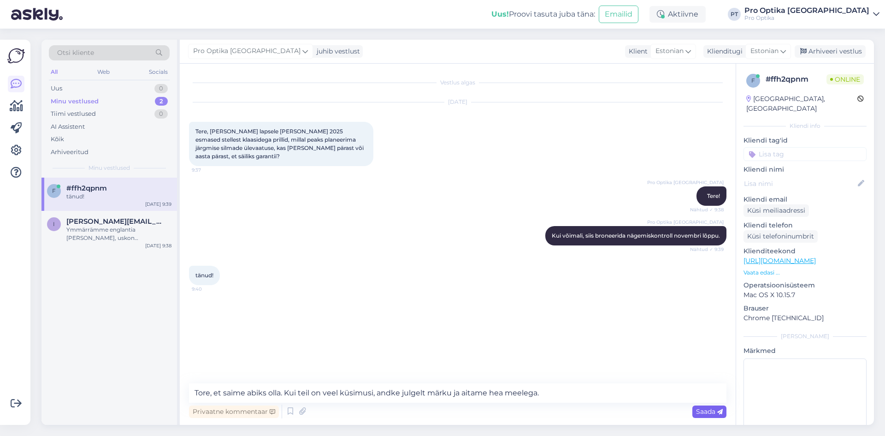
click at [704, 415] on span "Saada" at bounding box center [709, 411] width 27 height 8
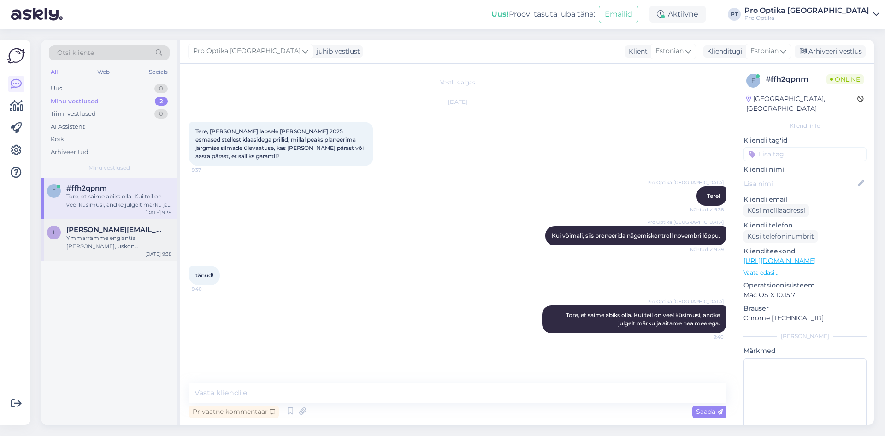
click at [117, 245] on div "Ymmärrämme englantia [PERSON_NAME], uskon [PERSON_NAME] asiat selviää englannik…" at bounding box center [118, 242] width 105 height 17
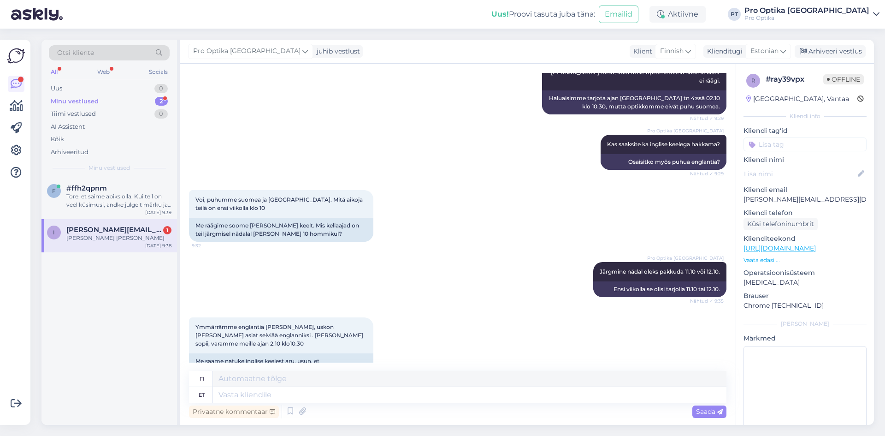
scroll to position [1088, 0]
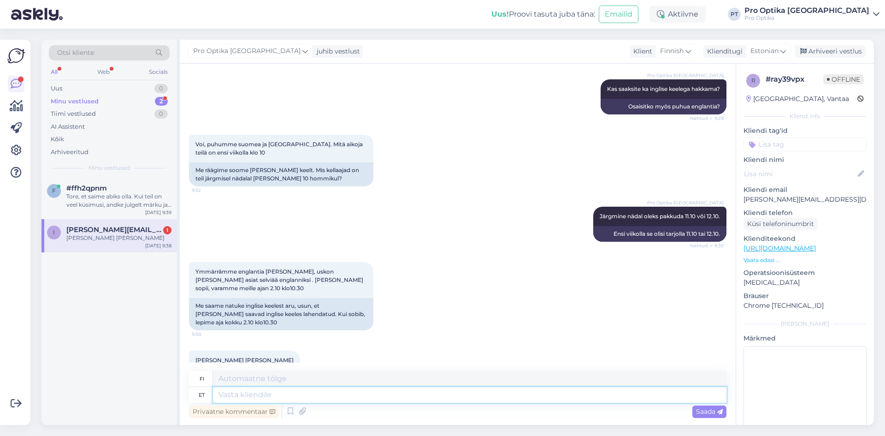
click at [233, 397] on textarea at bounding box center [470, 395] width 514 height 16
type textarea "Teeme"
type textarea "Me teemme"
type textarea "Teeme nii, k"
type textarea "Tehdään tämä,"
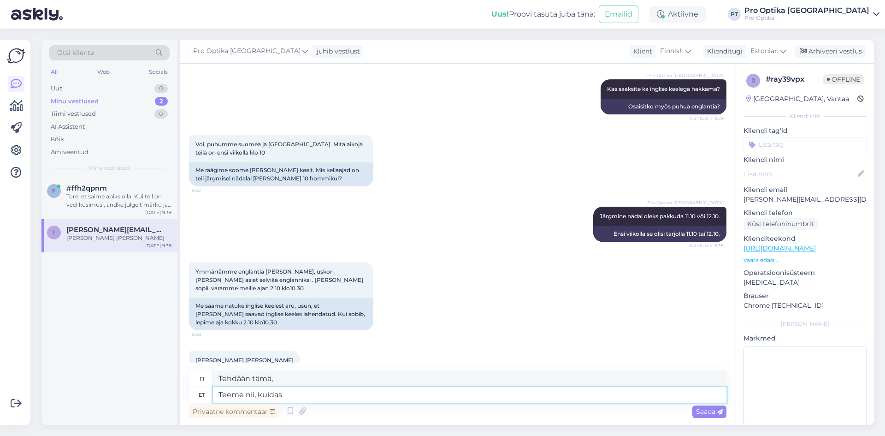
type textarea "Teeme nii, kuidas"
type textarea "Tehdään se näin."
type textarea "Teeme nii, kuidas on"
type textarea "Tehdään se niin kuin se on."
type textarea "Teeme nii, kuidas on Teie"
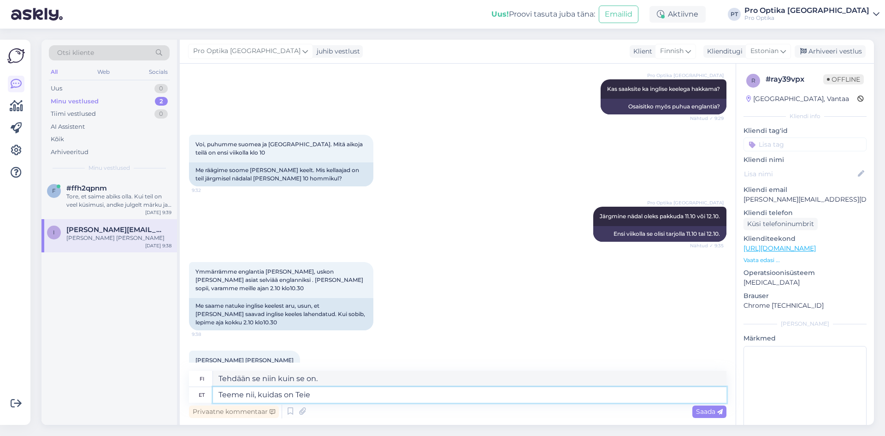
type textarea "Teemme sen sinun tavallasi"
type textarea "Teeme nii, kuidas on Teie kontakt"
type textarea "Teemme sen yhteystietojesi mukaisesti"
type textarea "Teeme nii, kuidas on Teie kontaktnummber"
type textarea "Teemme niin kuin olet meille antanut yhteystietosi."
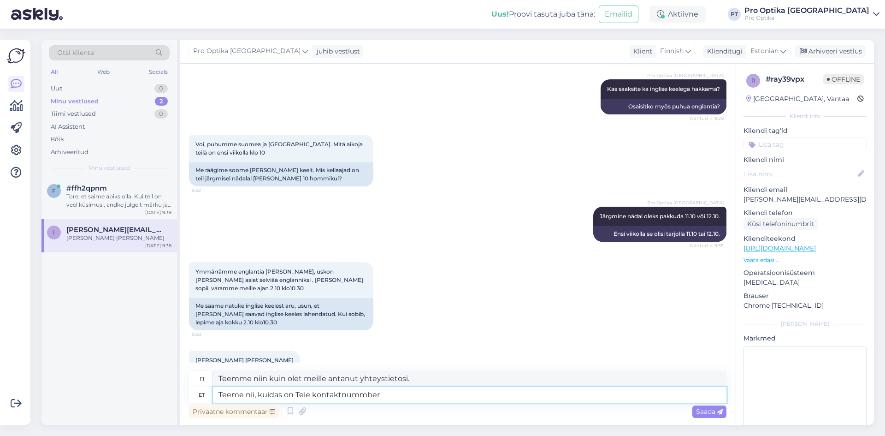
type textarea "Teeme nii, kuidas on [PERSON_NAME] kontaktnummber?"
type textarea "Tehdään tämä, mikä on yhteystietosi?"
click at [367, 396] on textarea "Teeme nii, kuidas on [PERSON_NAME] kontaktnummber?" at bounding box center [470, 395] width 514 height 16
type textarea "Teeme nii, kuidas on [PERSON_NAME] kontaktnumber?"
click at [412, 393] on textarea "Teeme nii, kuidas on [PERSON_NAME] kontaktnumber?" at bounding box center [470, 395] width 514 height 16
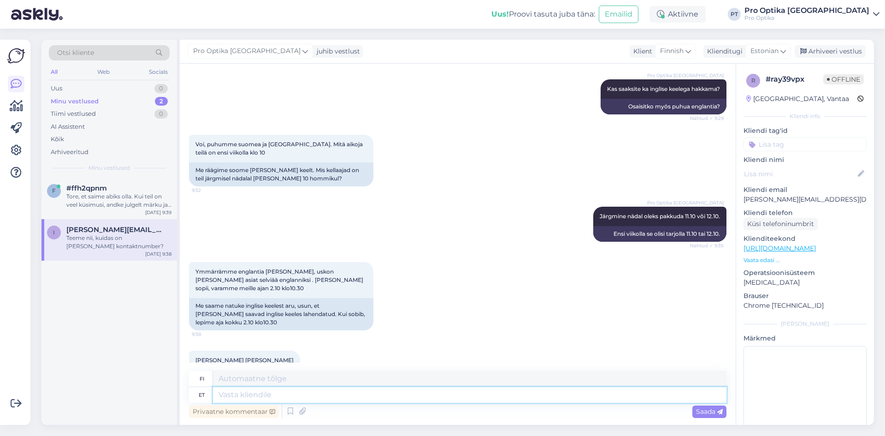
scroll to position [1144, 0]
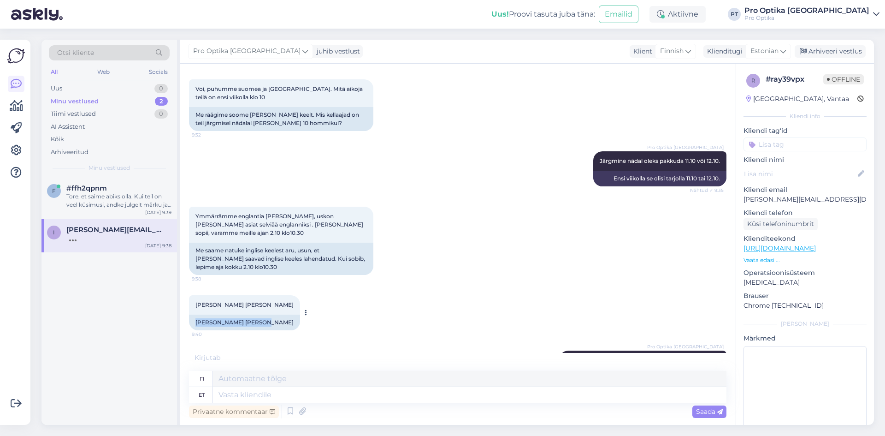
drag, startPoint x: 257, startPoint y: 288, endPoint x: 194, endPoint y: 291, distance: 63.2
click at [194, 314] on div "[PERSON_NAME] [PERSON_NAME]" at bounding box center [244, 322] width 111 height 16
copy div "[PERSON_NAME]"
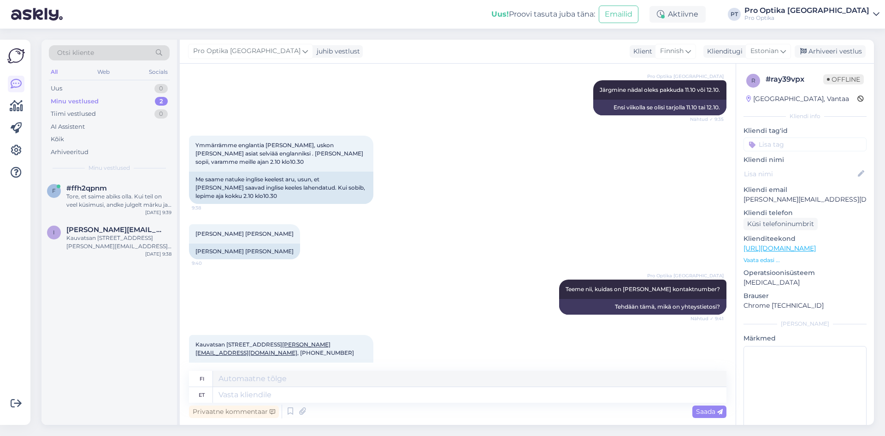
scroll to position [1216, 0]
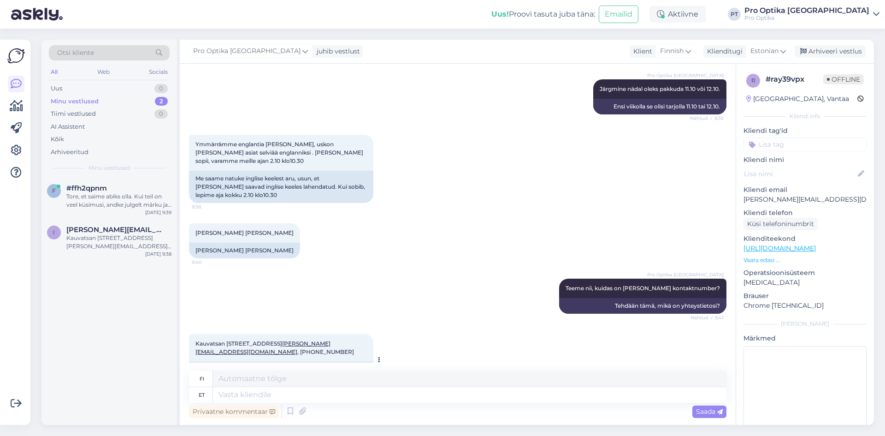
drag, startPoint x: 320, startPoint y: 344, endPoint x: 272, endPoint y: 347, distance: 48.0
click at [272, 362] on div "Kauvatsa [STREET_ADDRESS] [PERSON_NAME][EMAIL_ADDRESS][DOMAIN_NAME] , [PHONE_NU…" at bounding box center [281, 374] width 184 height 24
copy div "[PHONE_NUMBER]"
click at [245, 393] on textarea at bounding box center [470, 395] width 514 height 16
type textarea "Aitäh,"
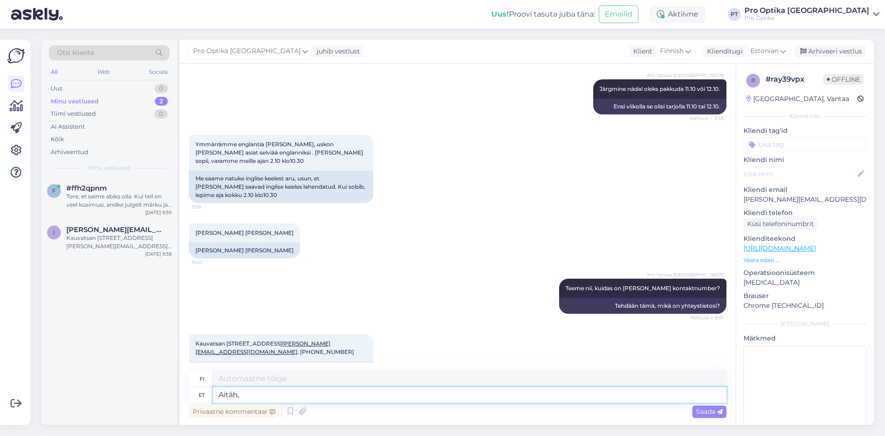
type textarea "Kiitos,"
type textarea "Aitäh, olete"
type textarea "Kiitos, olet"
type textarea "Aitäh, olete broneeritud."
type textarea "Kiitos, olet varattu."
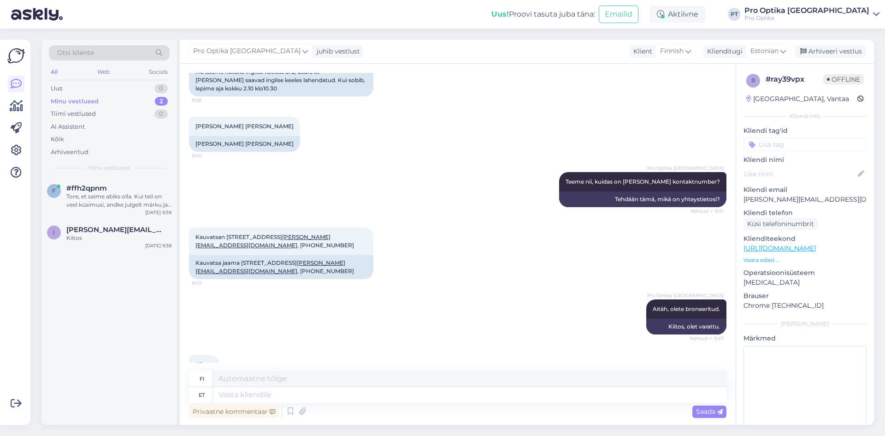
scroll to position [1326, 0]
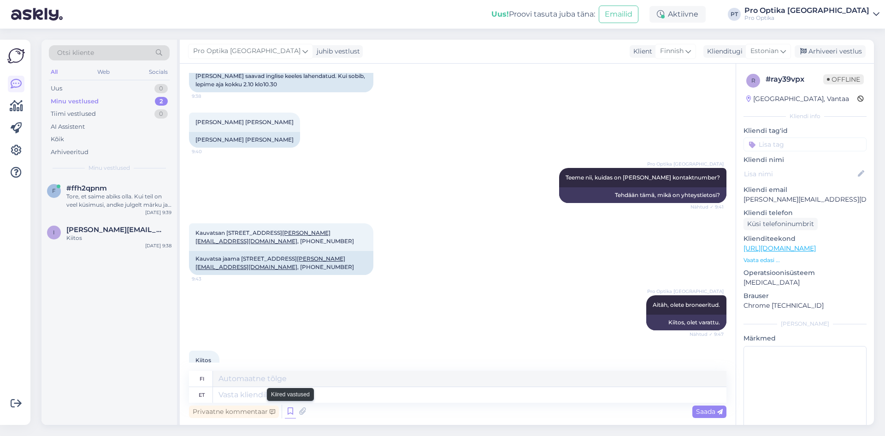
click at [294, 408] on icon at bounding box center [290, 411] width 11 height 14
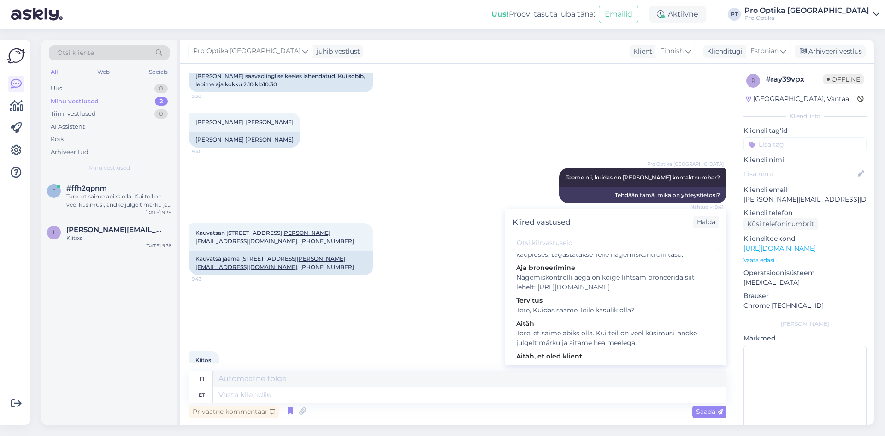
scroll to position [231, 0]
click at [556, 347] on div "Tore, et saime abiks olla. Kui teil on veel küsimusi, andke julgelt märku ja ai…" at bounding box center [615, 337] width 199 height 19
type textarea "Kiva, että voimme olla avuksi. Jos sinulla on lisää kysyttävää, ota meihin yhte…"
type textarea "Tore, et saime abiks olla. Kui teil on veel küsimusi, andke julgelt märku ja ai…"
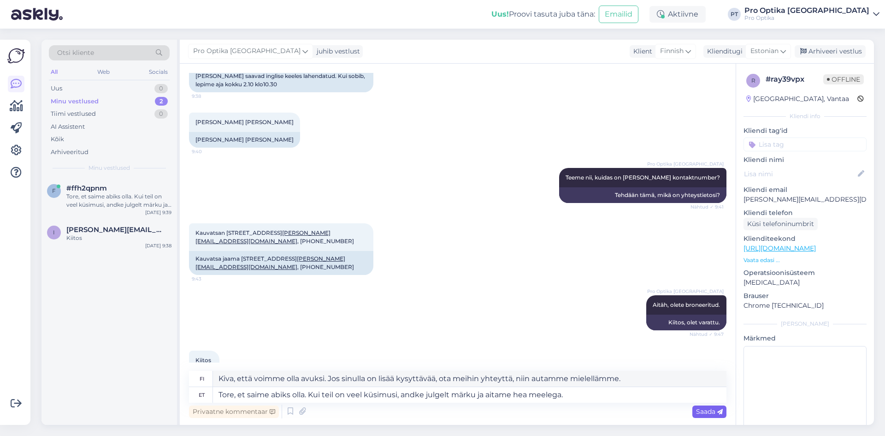
click at [699, 408] on span "Saada" at bounding box center [709, 411] width 27 height 8
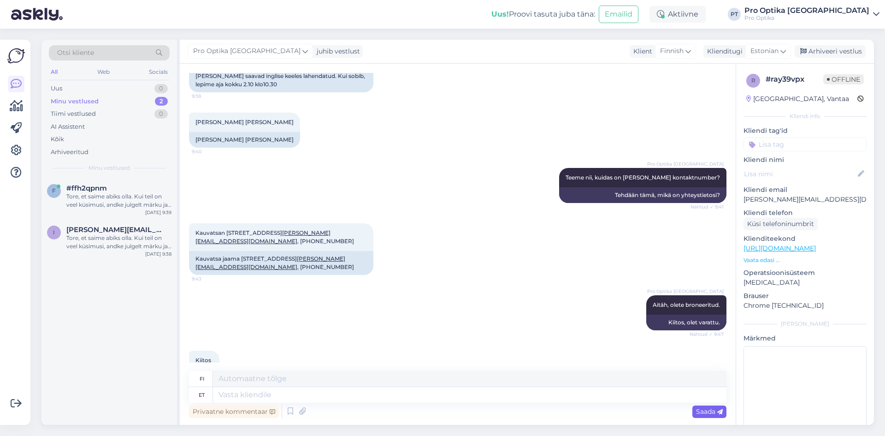
scroll to position [1398, 0]
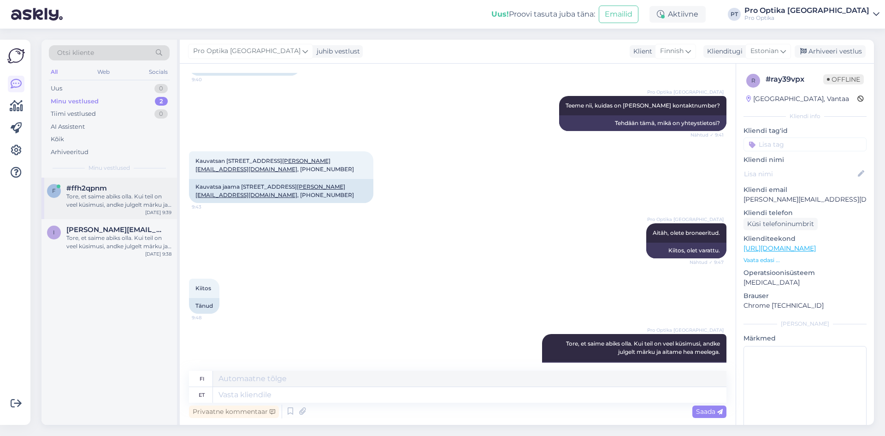
click at [134, 202] on div "Tore, et saime abiks olla. Kui teil on veel küsimusi, andke julgelt märku ja ai…" at bounding box center [118, 200] width 105 height 17
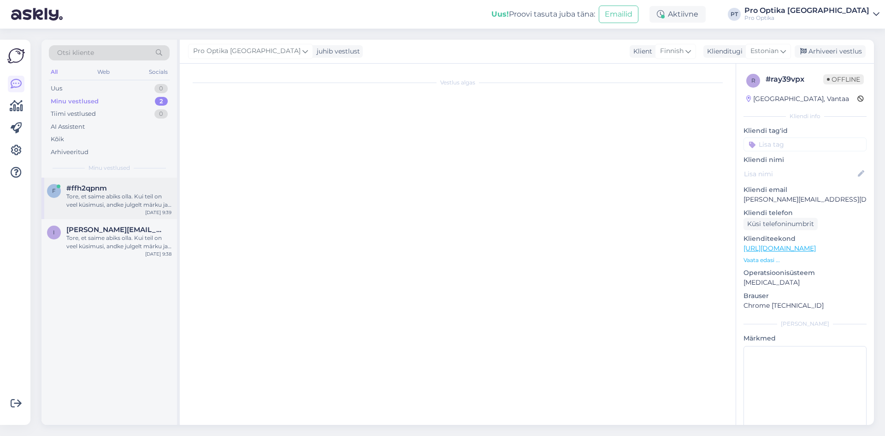
scroll to position [0, 0]
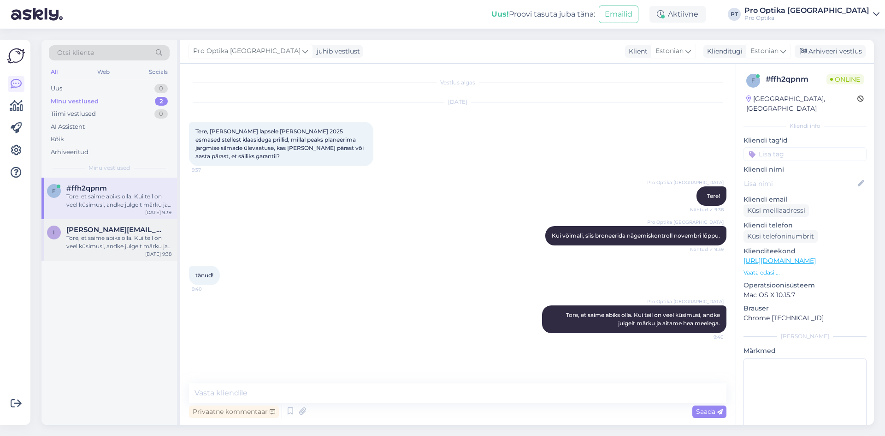
click at [122, 250] on div "Tore, et saime abiks olla. Kui teil on veel küsimusi, andke julgelt märku ja ai…" at bounding box center [118, 242] width 105 height 17
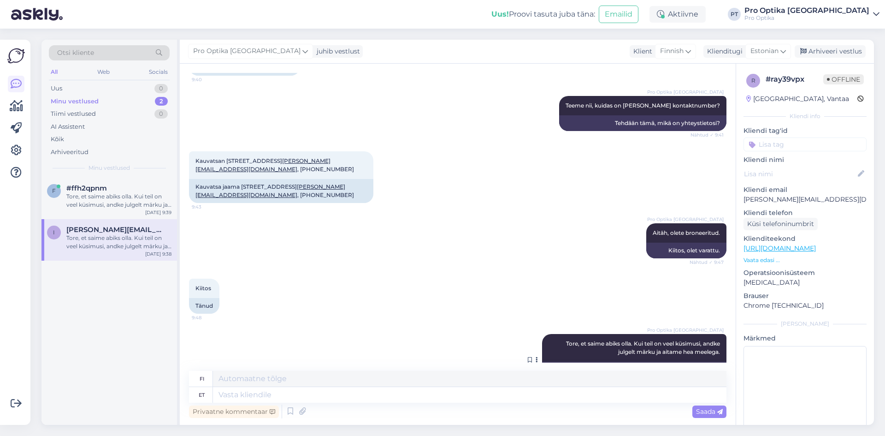
scroll to position [1398, 0]
click at [818, 56] on div "Arhiveeri vestlus" at bounding box center [830, 51] width 71 height 12
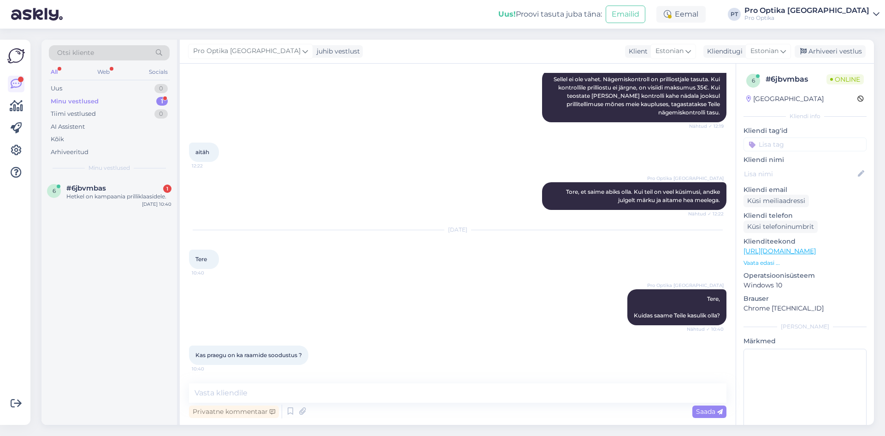
scroll to position [707, 0]
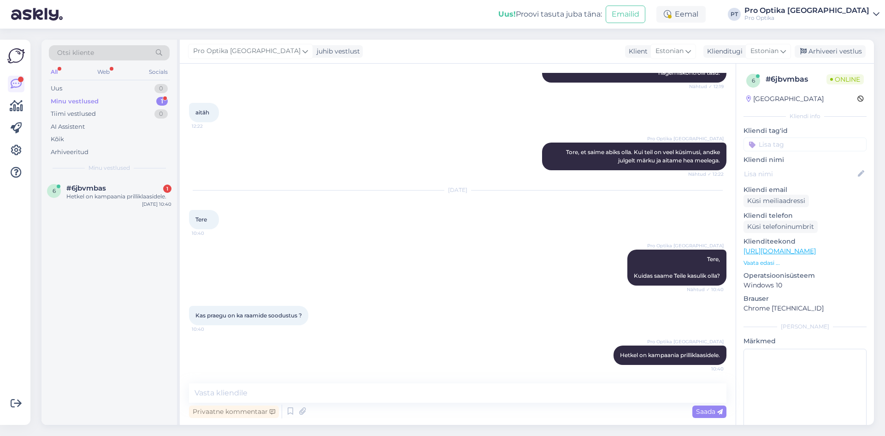
click at [296, 119] on div "aitäh 12:22" at bounding box center [458, 113] width 538 height 40
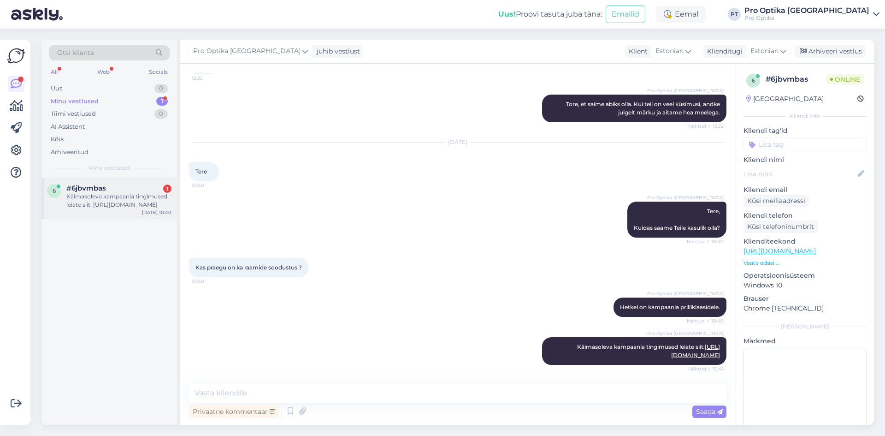
click at [102, 199] on div "Käimasoleva kampaania tingimused leiate siit: [URL][DOMAIN_NAME]" at bounding box center [118, 200] width 105 height 17
click at [142, 94] on div "Uus 0" at bounding box center [109, 88] width 121 height 13
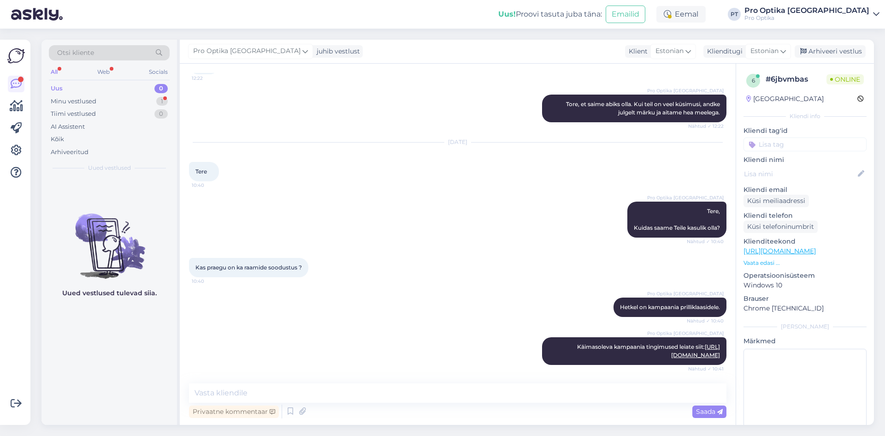
scroll to position [795, 0]
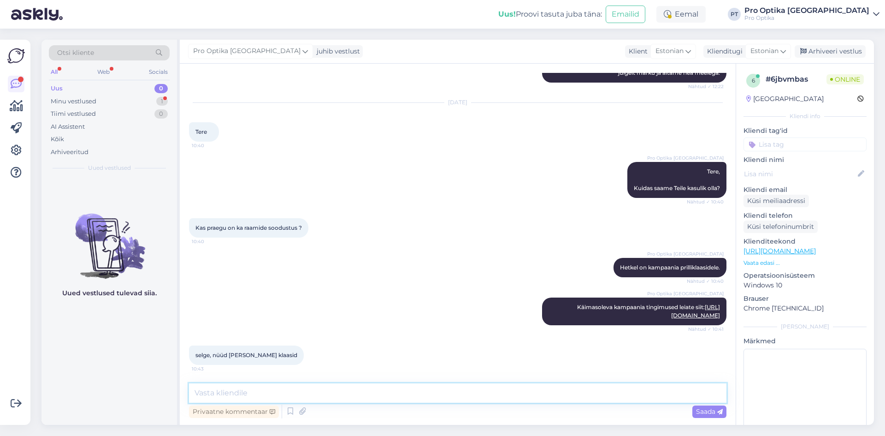
click at [258, 394] on textarea at bounding box center [458, 392] width 538 height 19
type textarea "Jah, seekord nii."
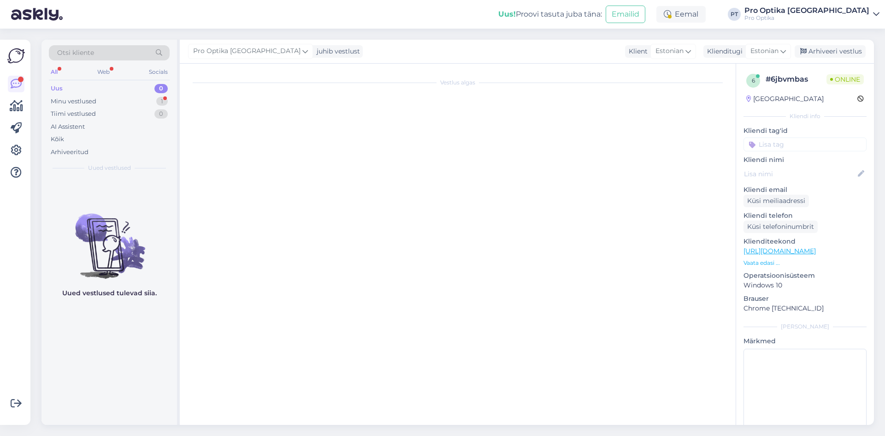
scroll to position [0, 0]
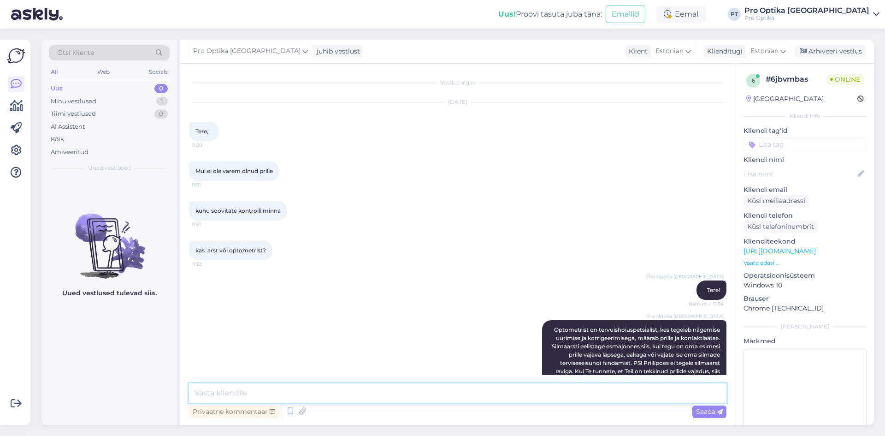
click at [242, 389] on textarea at bounding box center [458, 392] width 538 height 19
click at [289, 412] on icon at bounding box center [290, 411] width 11 height 14
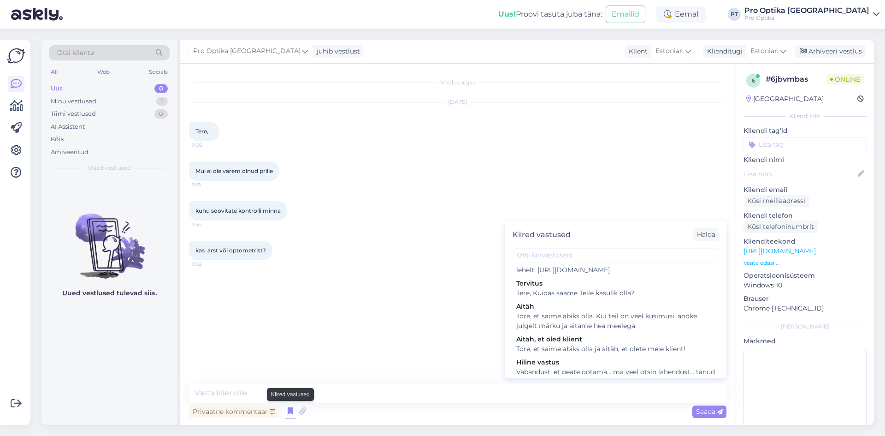
scroll to position [262, 0]
click at [609, 328] on div "Tore, et saime abiks olla. Kui teil on veel küsimusi, andke julgelt märku ja ai…" at bounding box center [615, 318] width 199 height 19
type textarea "Tore, et saime abiks olla. Kui teil on veel küsimusi, andke julgelt märku ja ai…"
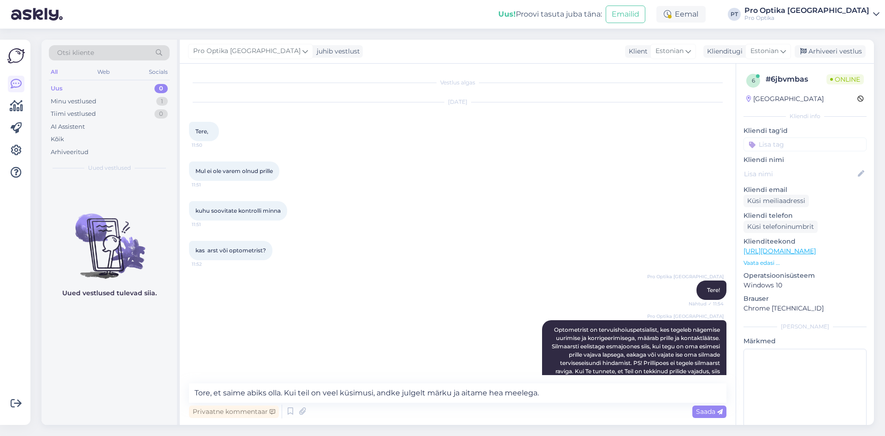
click at [702, 412] on span "Saada" at bounding box center [709, 411] width 27 height 8
